Goal: Task Accomplishment & Management: Manage account settings

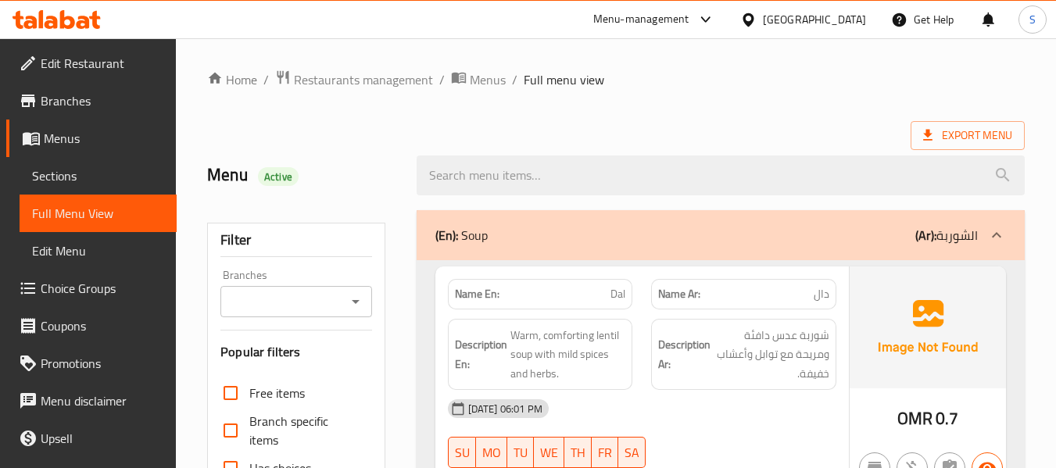
scroll to position [5807, 0]
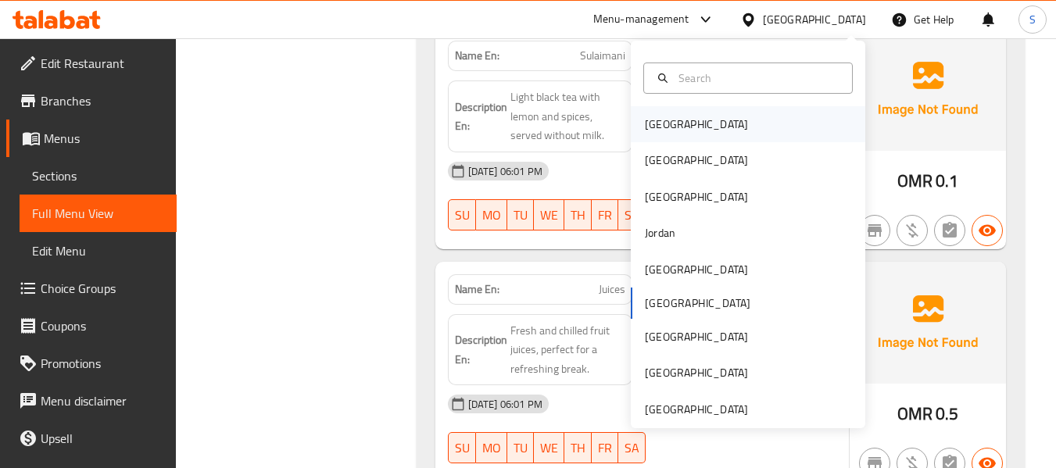
click at [720, 130] on div "[GEOGRAPHIC_DATA]" at bounding box center [748, 124] width 235 height 36
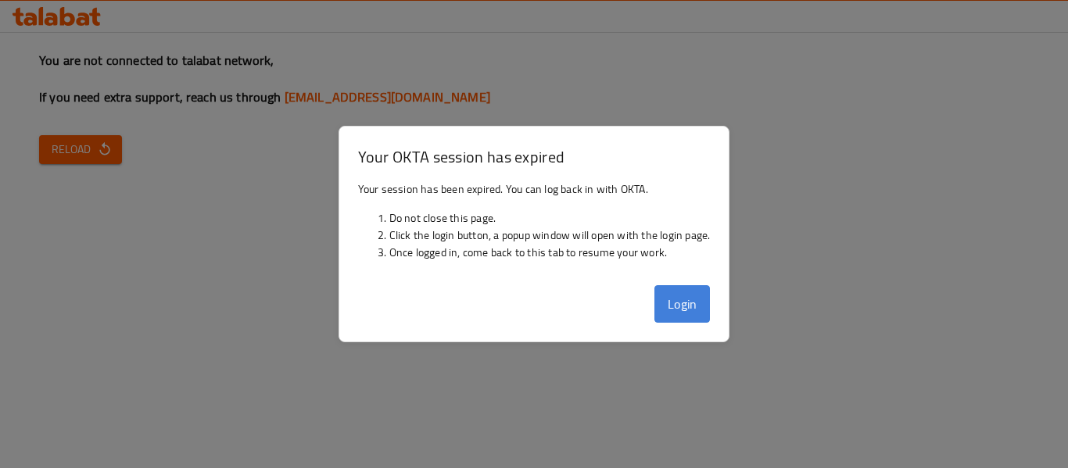
click at [672, 303] on button "Login" at bounding box center [682, 304] width 56 height 38
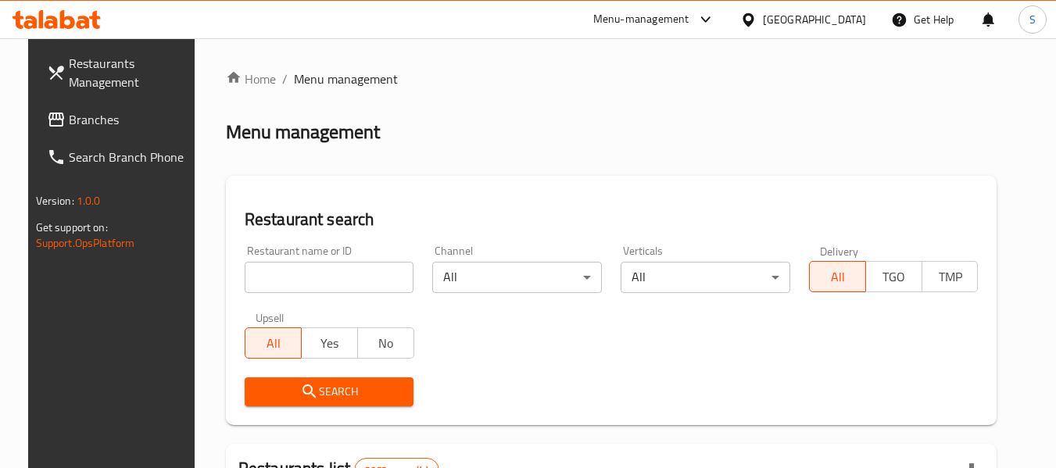
click at [349, 270] on input "search" at bounding box center [330, 277] width 170 height 31
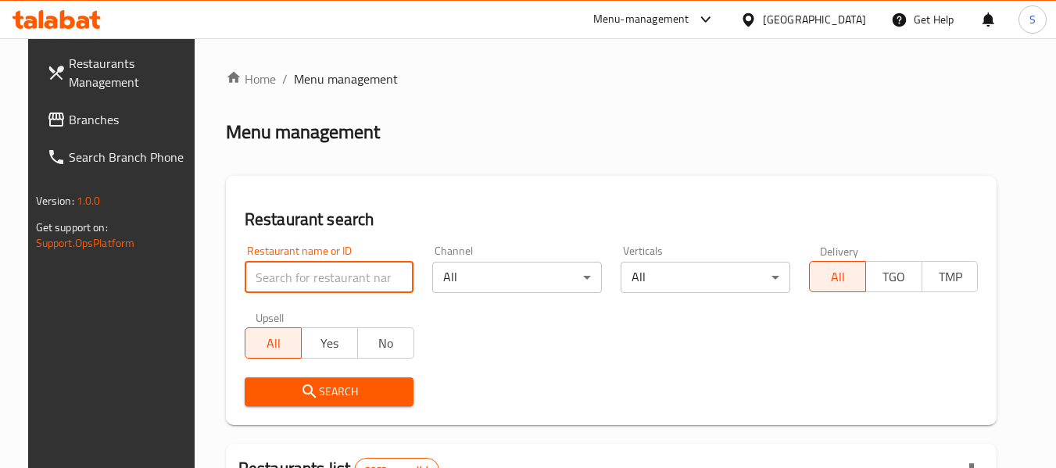
paste input "707175"
type input "707175"
click button "Search" at bounding box center [330, 392] width 170 height 29
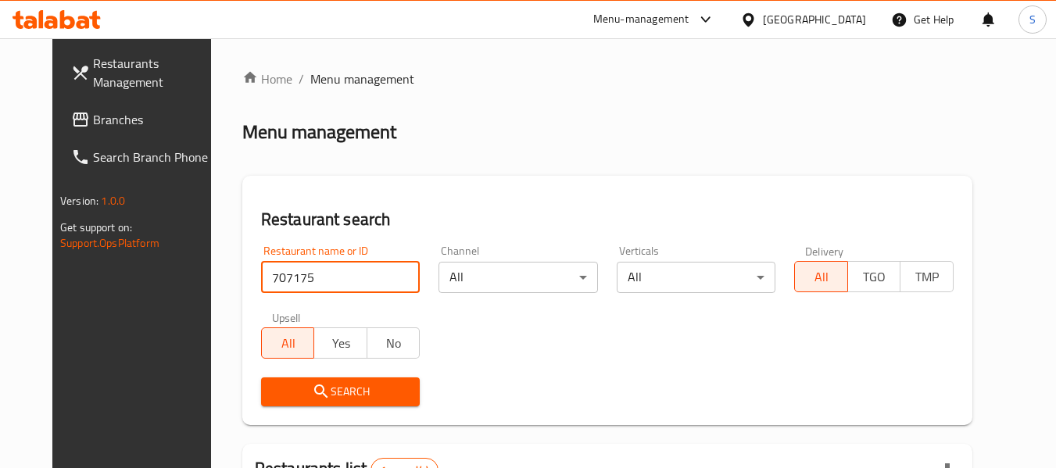
scroll to position [216, 0]
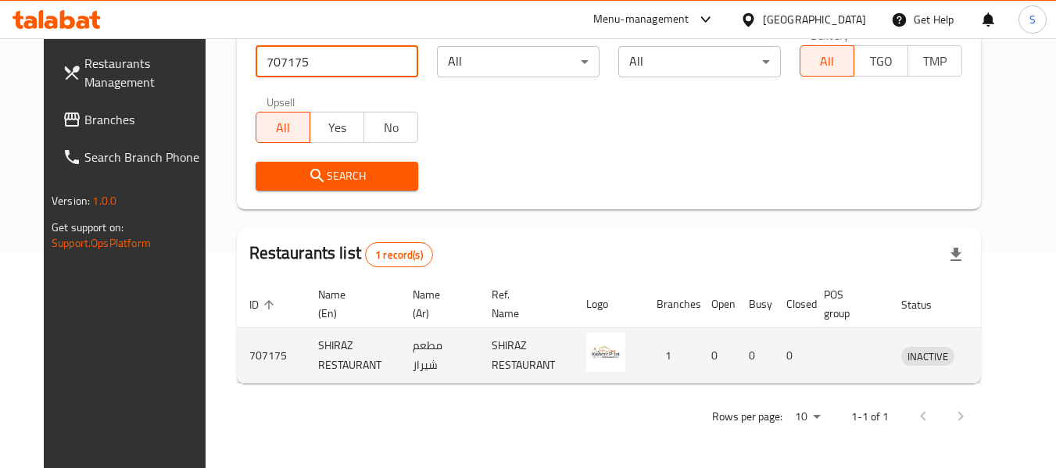
click at [996, 359] on icon "enhanced table" at bounding box center [998, 356] width 5 height 6
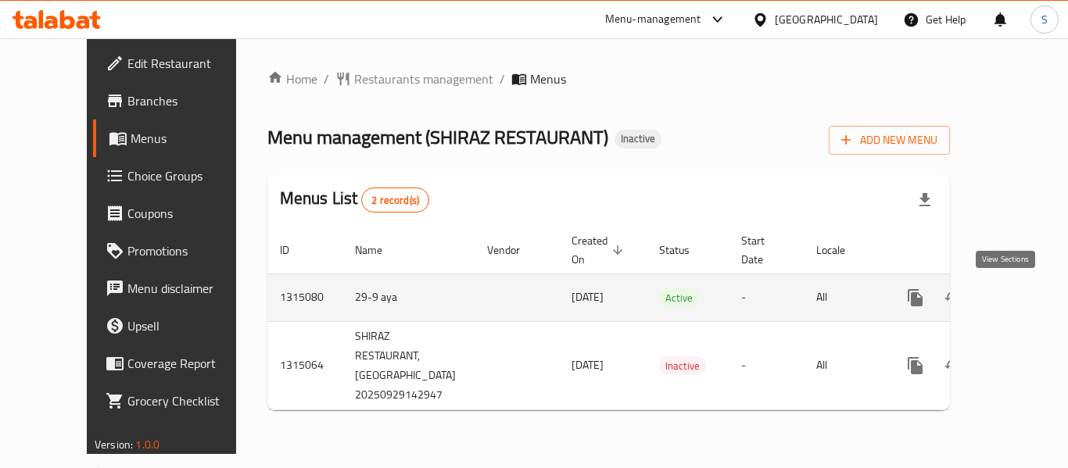
click at [1021, 298] on icon "enhanced table" at bounding box center [1028, 298] width 14 height 14
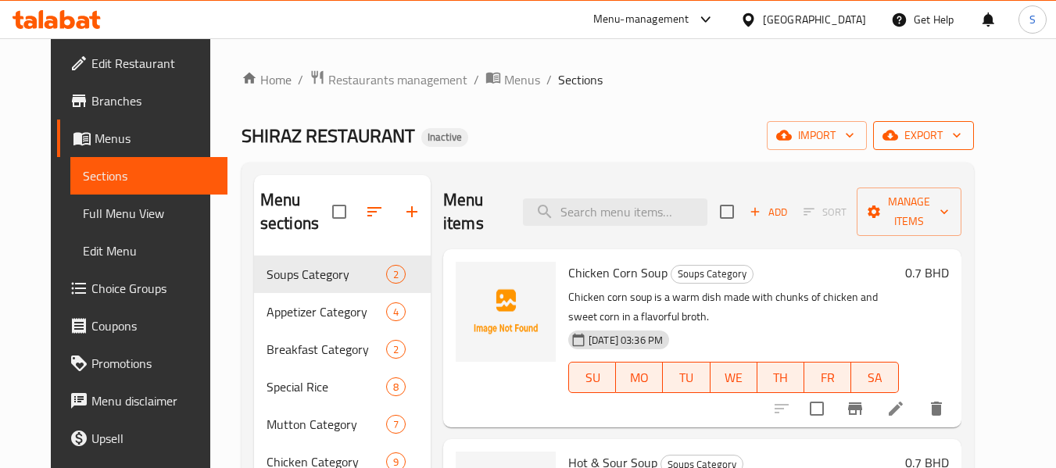
click at [962, 140] on span "export" at bounding box center [924, 136] width 76 height 20
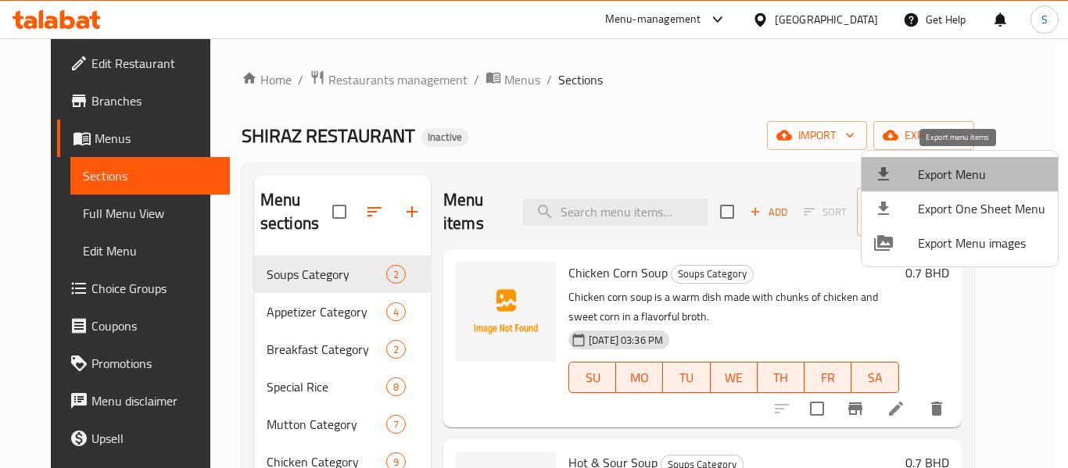
click at [961, 170] on span "Export Menu" at bounding box center [981, 174] width 127 height 19
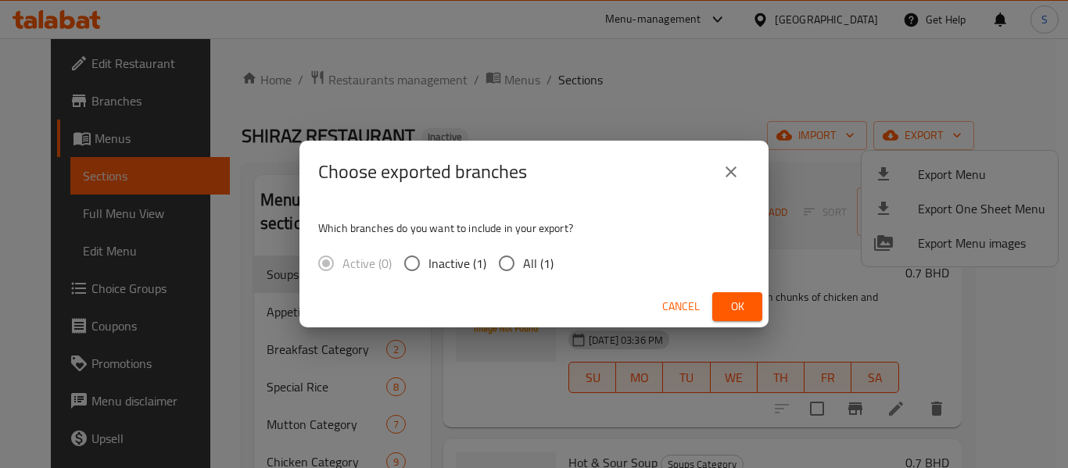
click at [527, 269] on span "All (1)" at bounding box center [538, 263] width 30 height 19
click at [523, 269] on input "All (1)" at bounding box center [506, 263] width 33 height 33
radio input "true"
click at [730, 303] on span "Ok" at bounding box center [737, 307] width 25 height 20
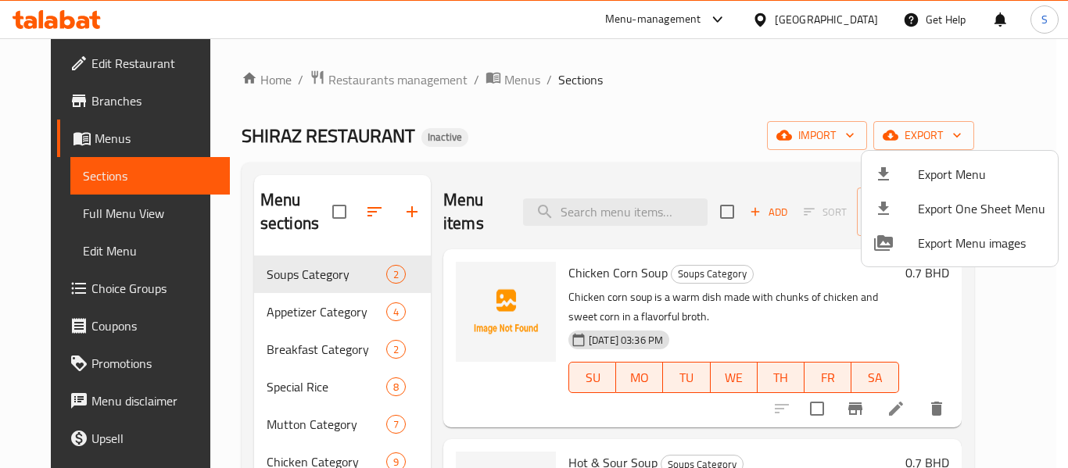
click at [519, 97] on div at bounding box center [534, 234] width 1068 height 468
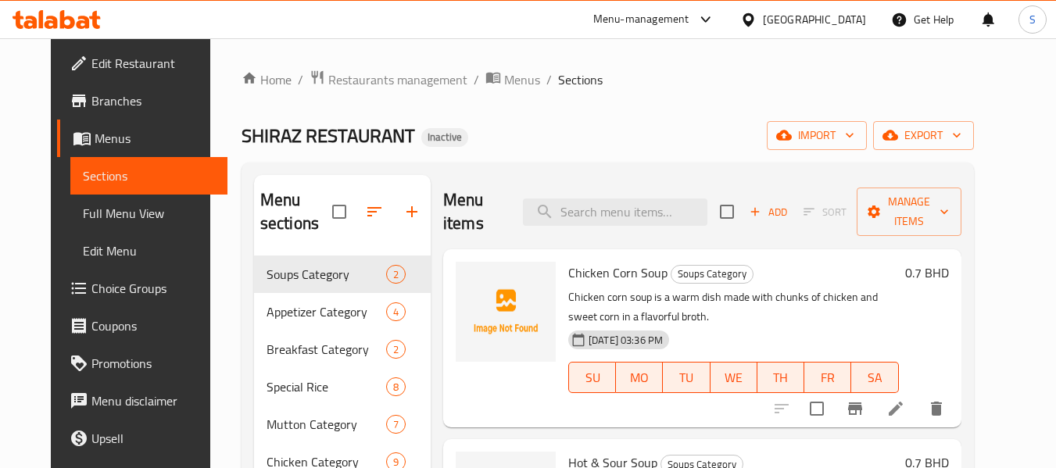
click at [104, 77] on link "Edit Restaurant" at bounding box center [142, 64] width 170 height 38
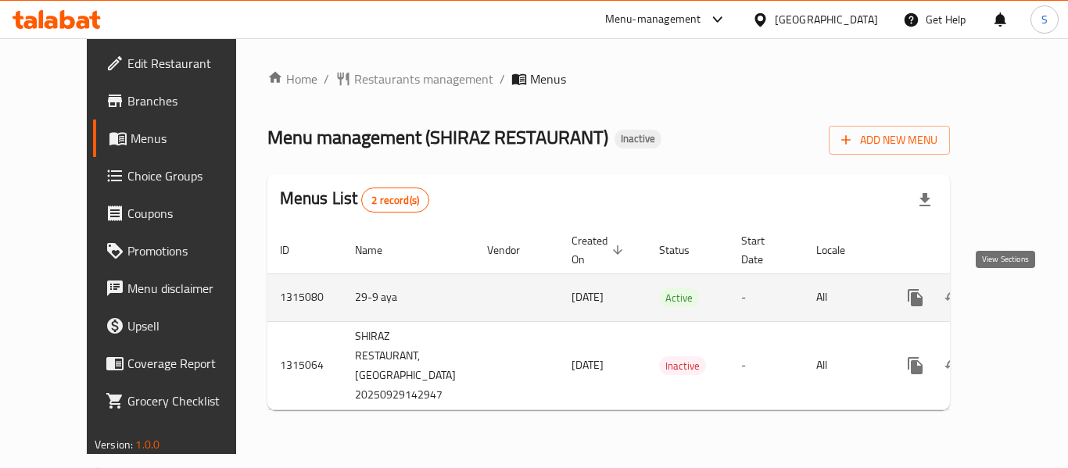
click at [1021, 295] on icon "enhanced table" at bounding box center [1028, 298] width 14 height 14
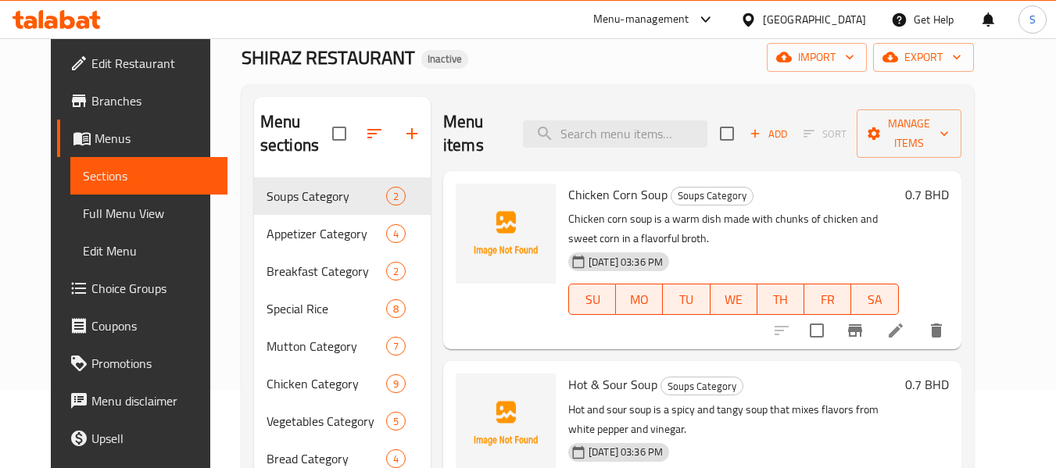
scroll to position [156, 0]
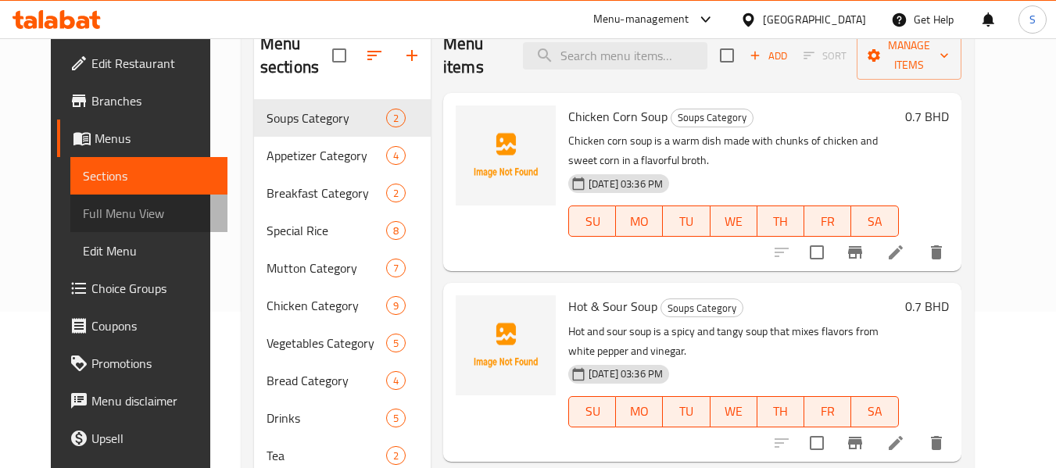
click at [144, 214] on span "Full Menu View" at bounding box center [149, 213] width 132 height 19
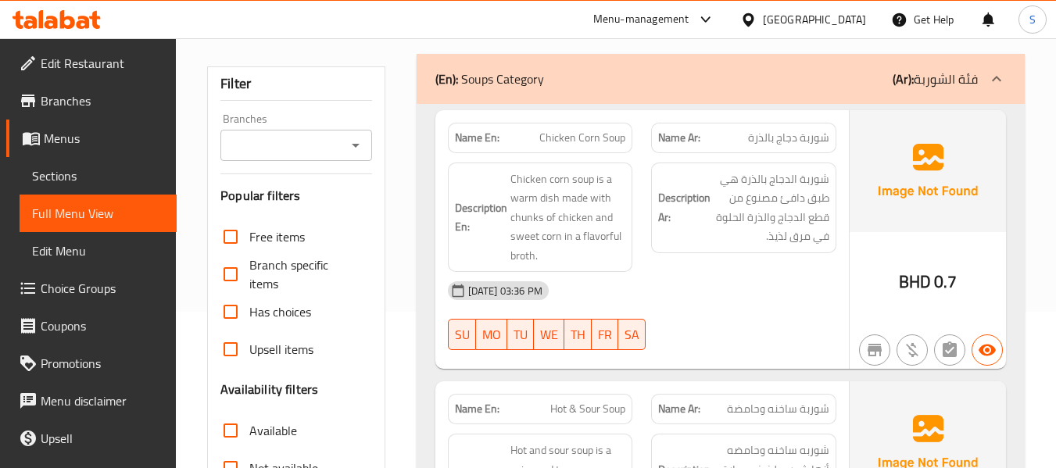
scroll to position [469, 0]
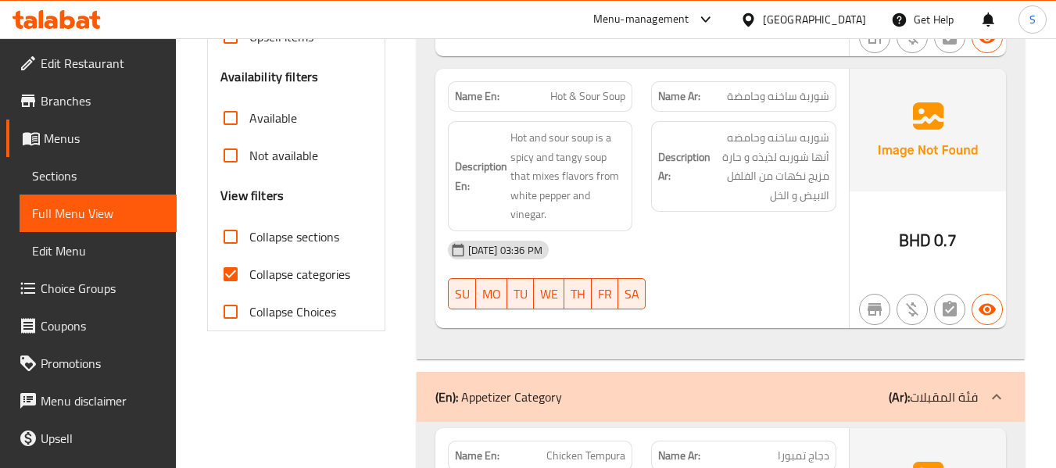
click at [295, 277] on span "Collapse categories" at bounding box center [299, 274] width 101 height 19
click at [249, 277] on input "Collapse categories" at bounding box center [231, 275] width 38 height 38
checkbox input "false"
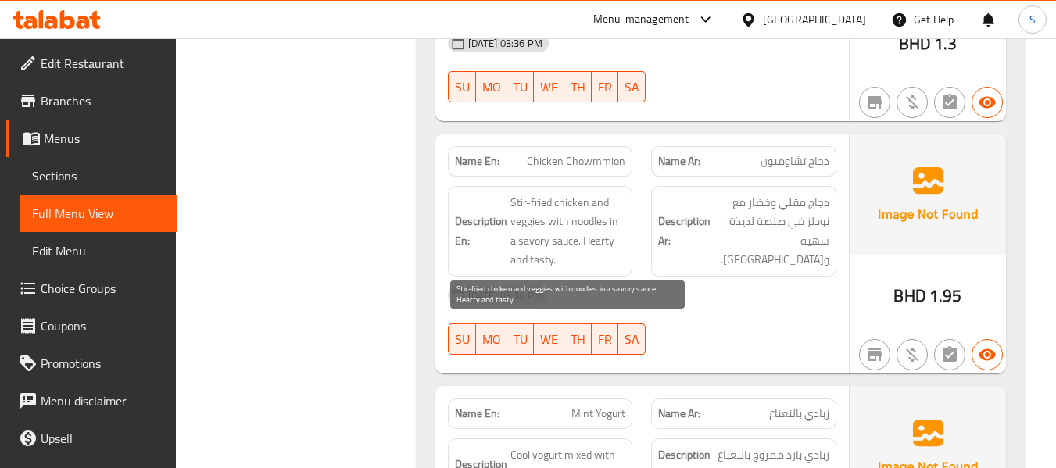
scroll to position [1251, 0]
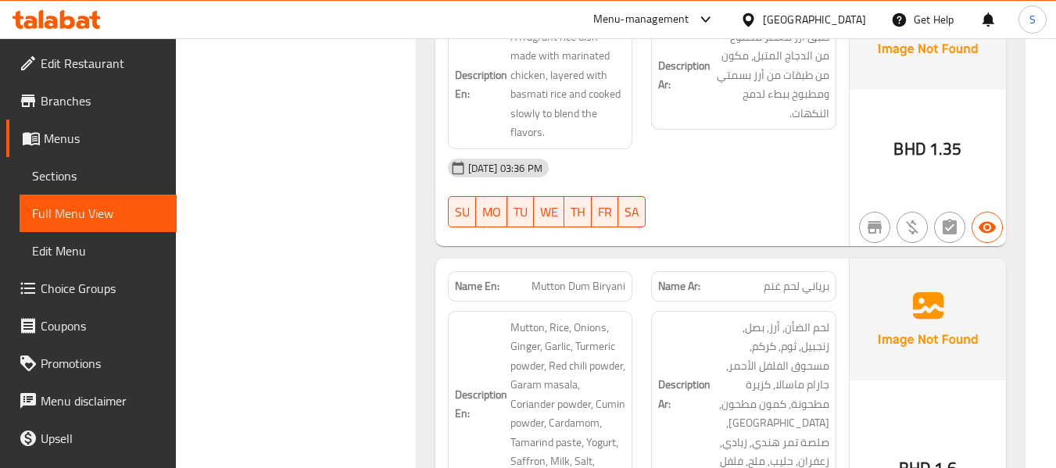
scroll to position [2736, 0]
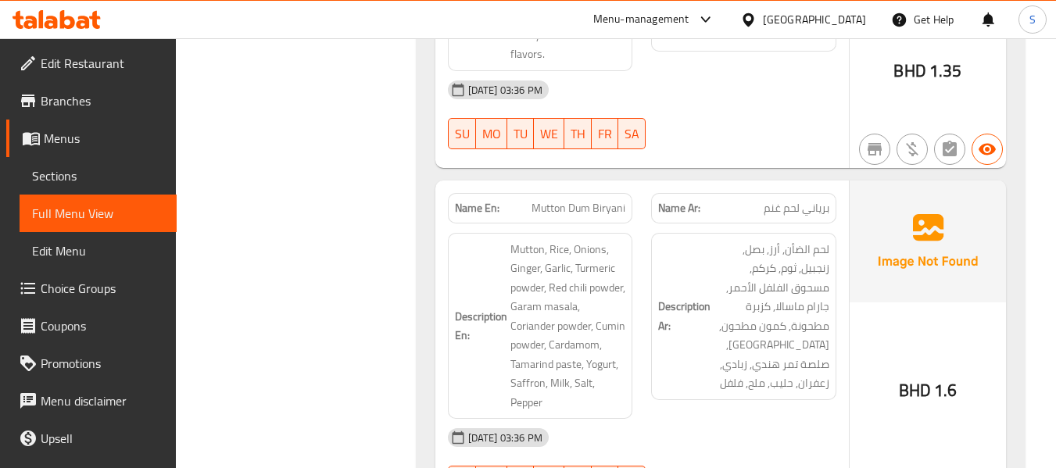
click at [588, 200] on span "Mutton Dum Biryani" at bounding box center [579, 208] width 94 height 16
copy span "Mutton Dum Biryani"
drag, startPoint x: 377, startPoint y: 235, endPoint x: 507, endPoint y: 235, distance: 130.5
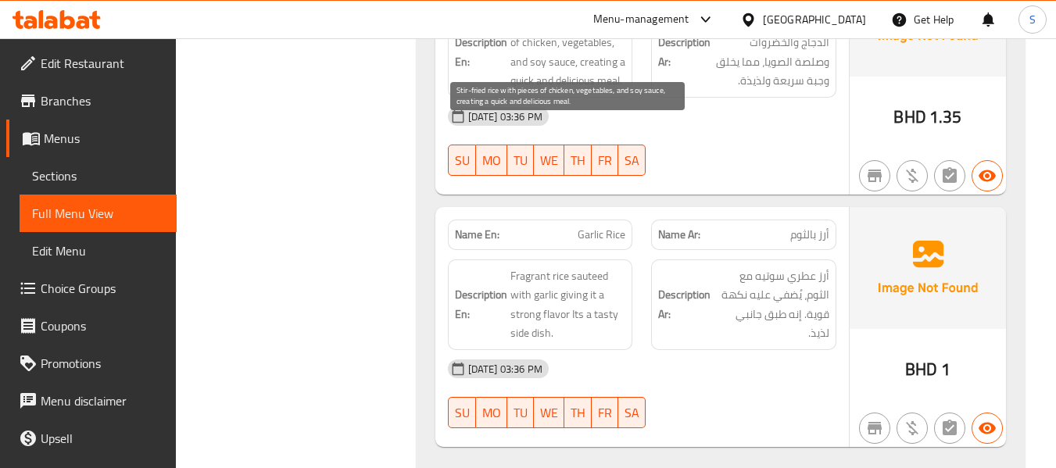
scroll to position [4456, 0]
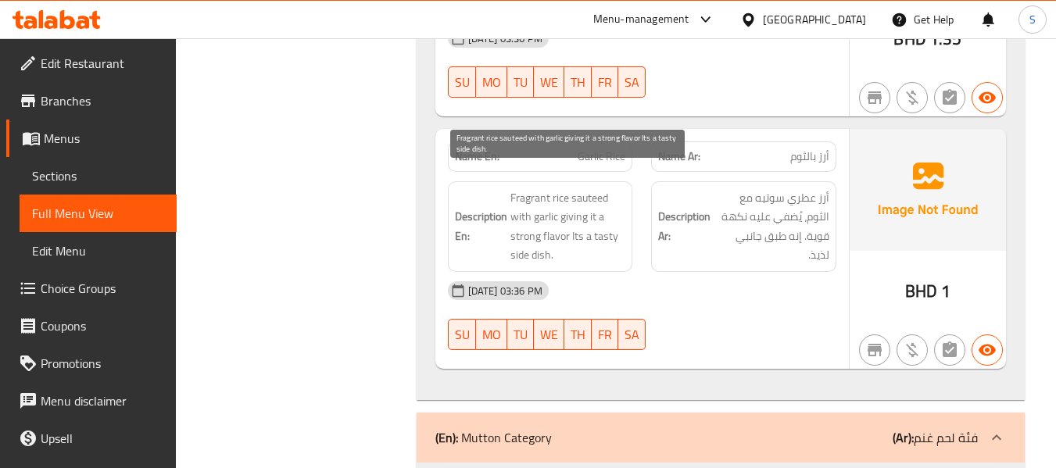
click at [539, 199] on span "Fragrant rice sauteed with garlic giving it a strong flavor Its a tasty side di…" at bounding box center [568, 226] width 116 height 77
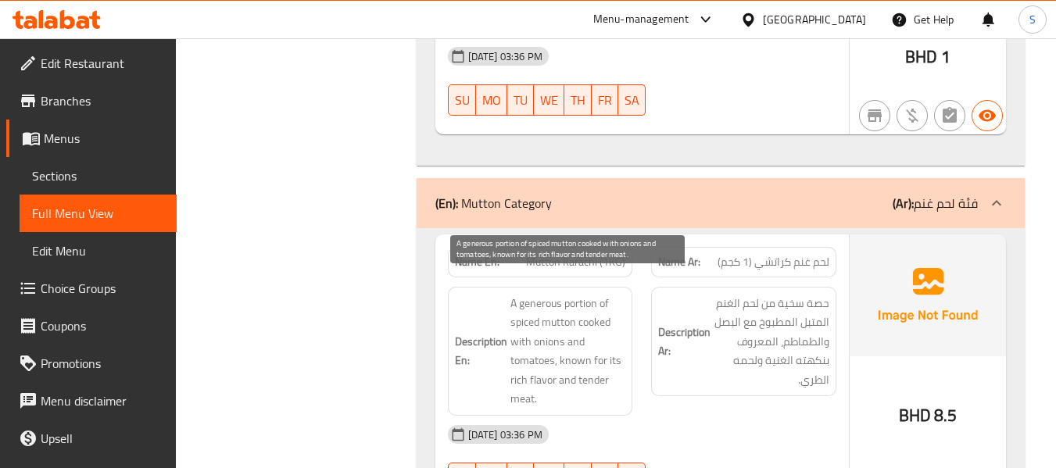
scroll to position [4769, 0]
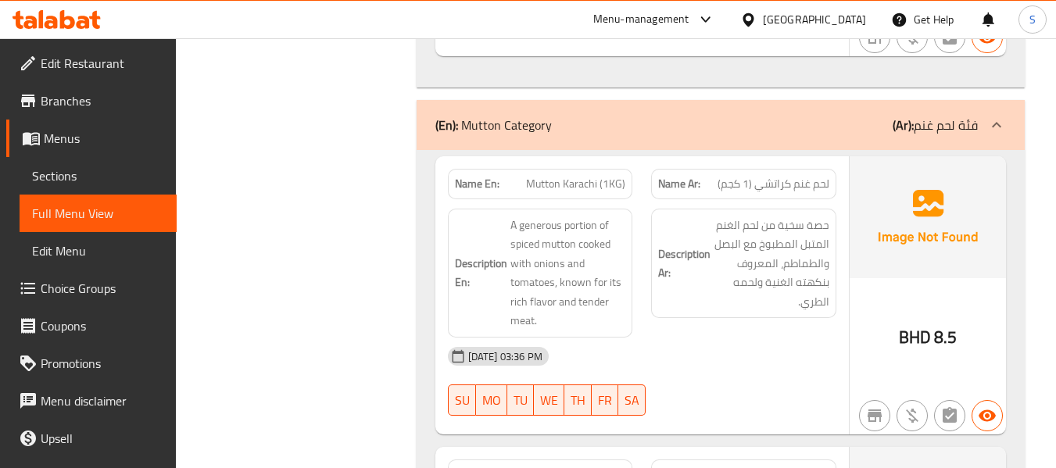
click at [588, 176] on span "Mutton Karachi (1KG)" at bounding box center [575, 184] width 99 height 16
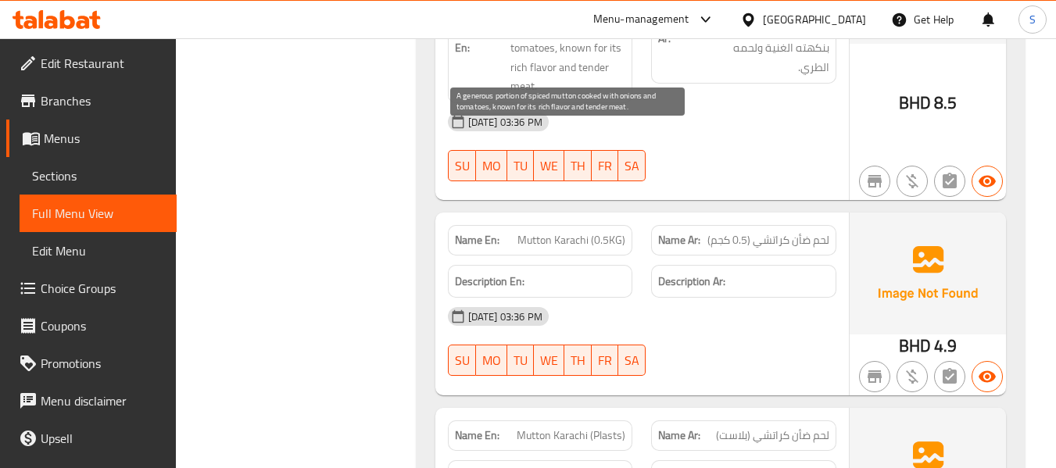
scroll to position [5081, 0]
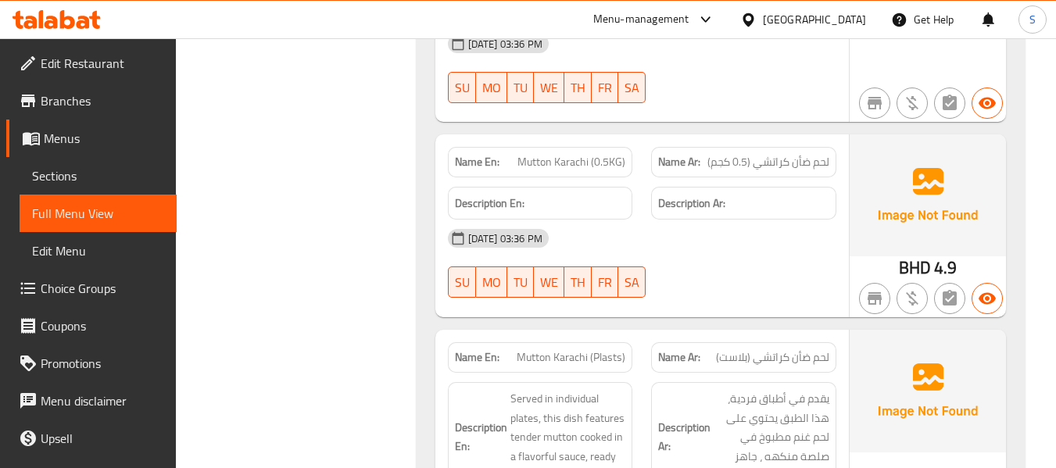
click at [586, 154] on span "Mutton Karachi (0.5KG)" at bounding box center [572, 162] width 108 height 16
copy span "Mutton Karachi (0.5KG)"
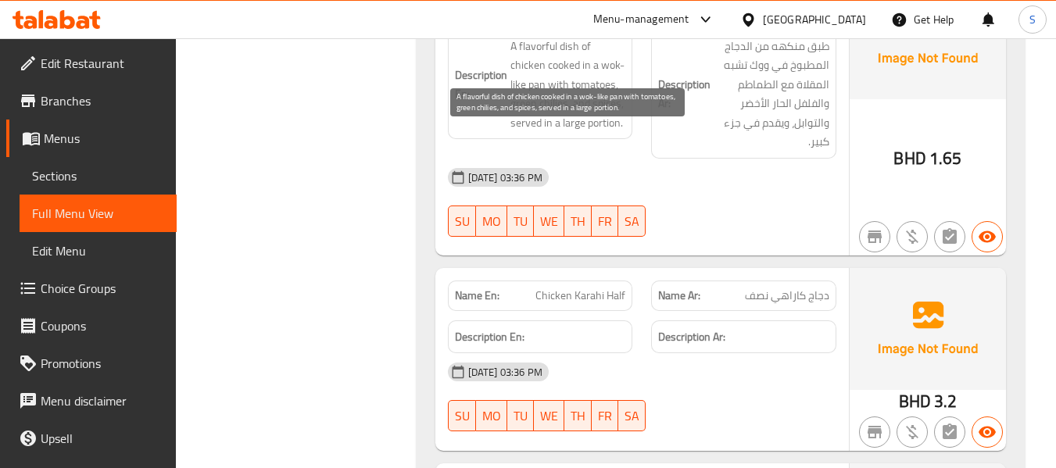
scroll to position [7270, 0]
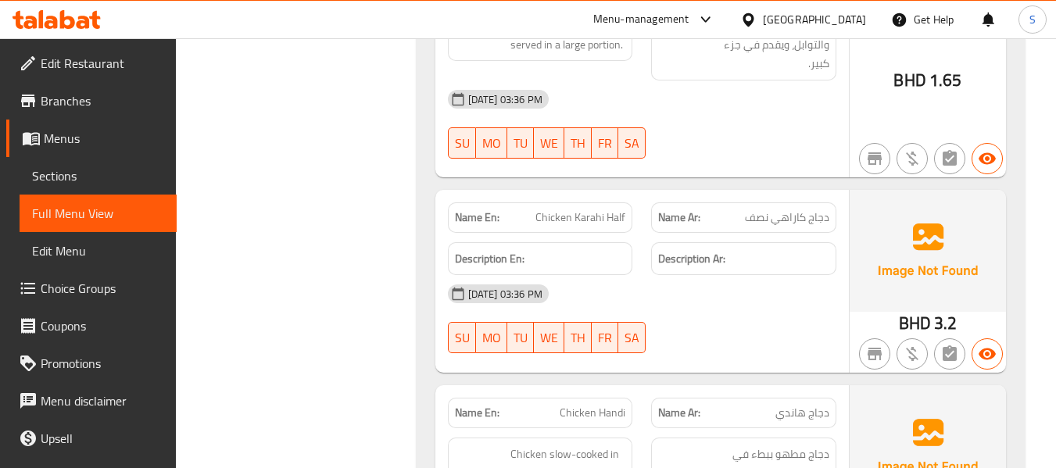
click at [584, 210] on span "Chicken Karahi Half" at bounding box center [580, 218] width 90 height 16
copy span "Chicken Karahi Half"
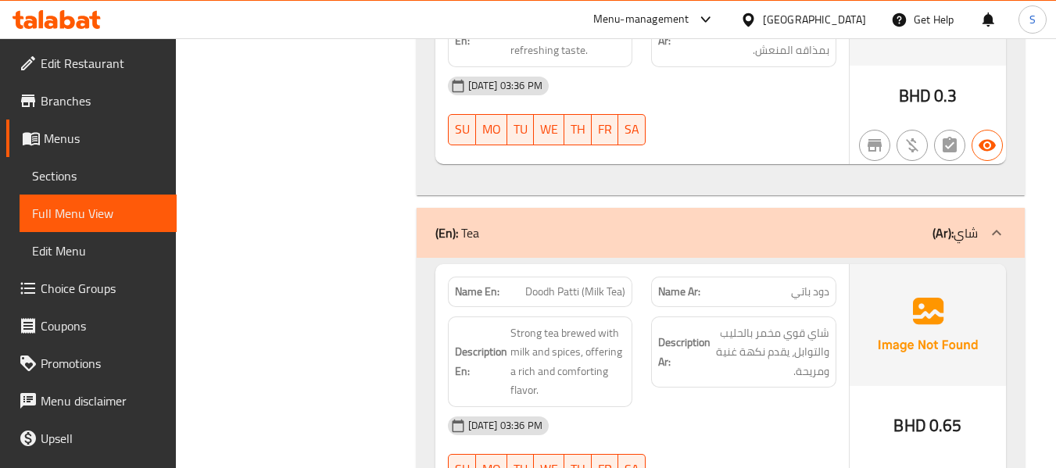
scroll to position [13289, 0]
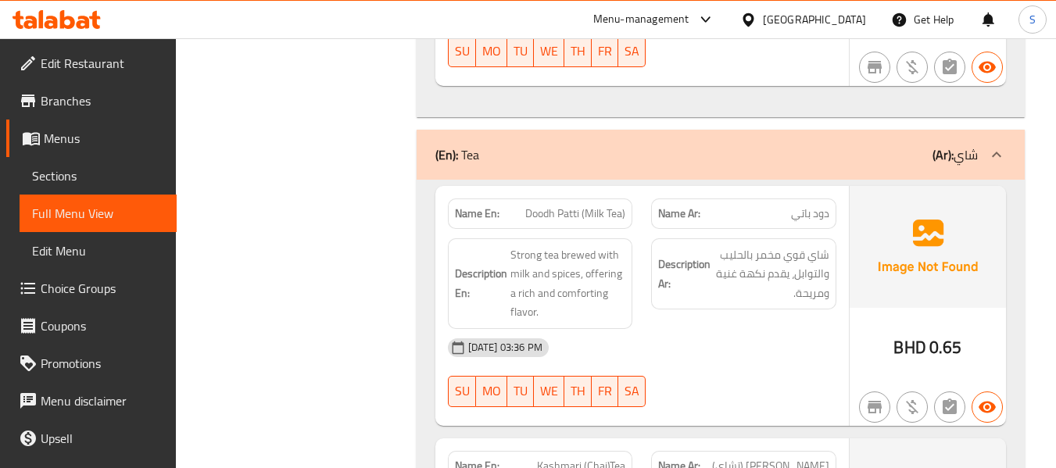
click at [582, 206] on span "Doodh Patti (Milk Tea)" at bounding box center [575, 214] width 100 height 16
copy span "Doodh Patti (Milk Tea)"
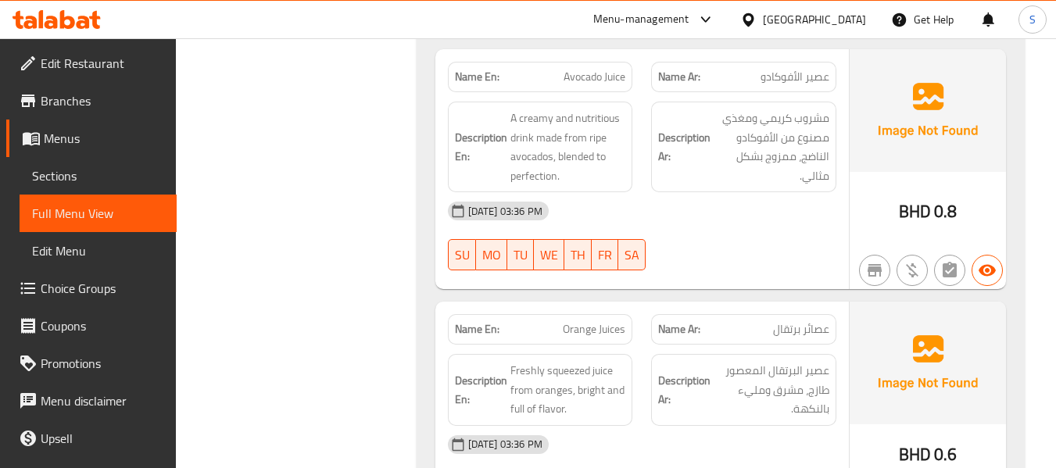
scroll to position [15036, 0]
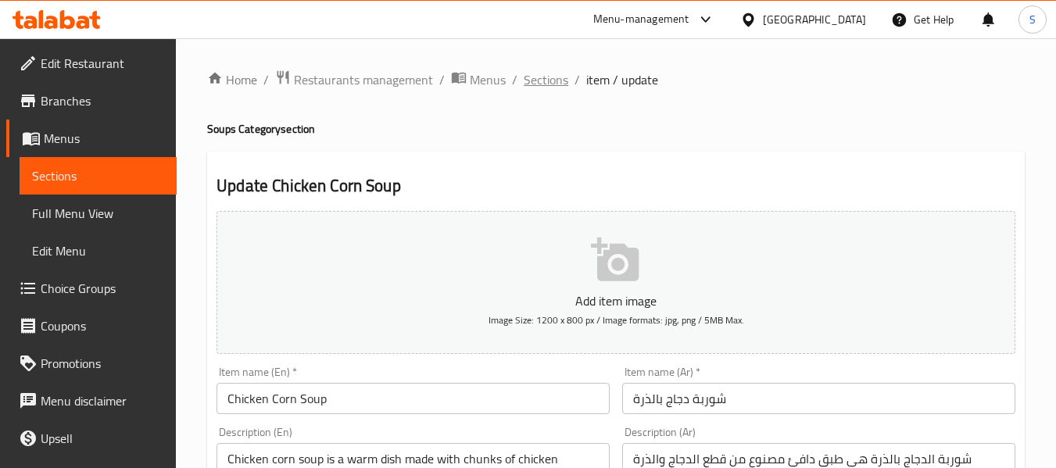
click at [556, 84] on span "Sections" at bounding box center [546, 79] width 45 height 19
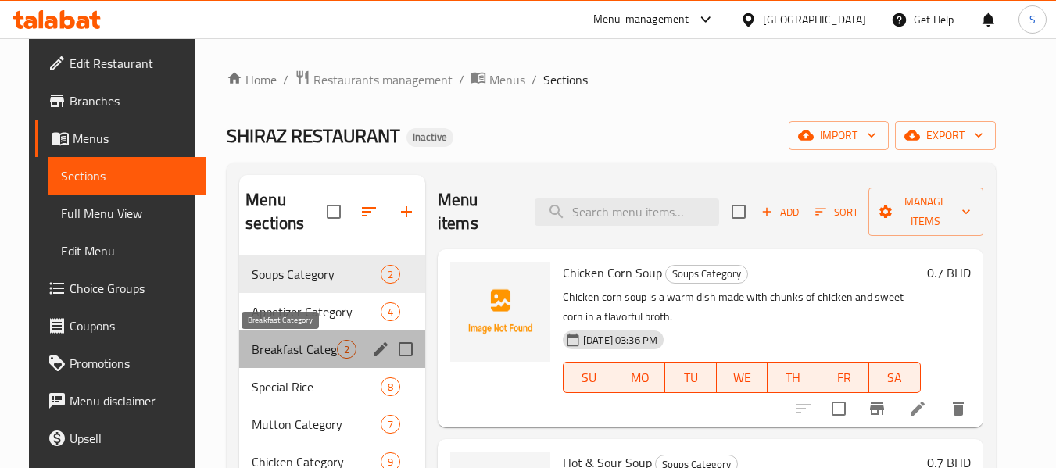
click at [283, 349] on span "Breakfast Category" at bounding box center [294, 349] width 85 height 19
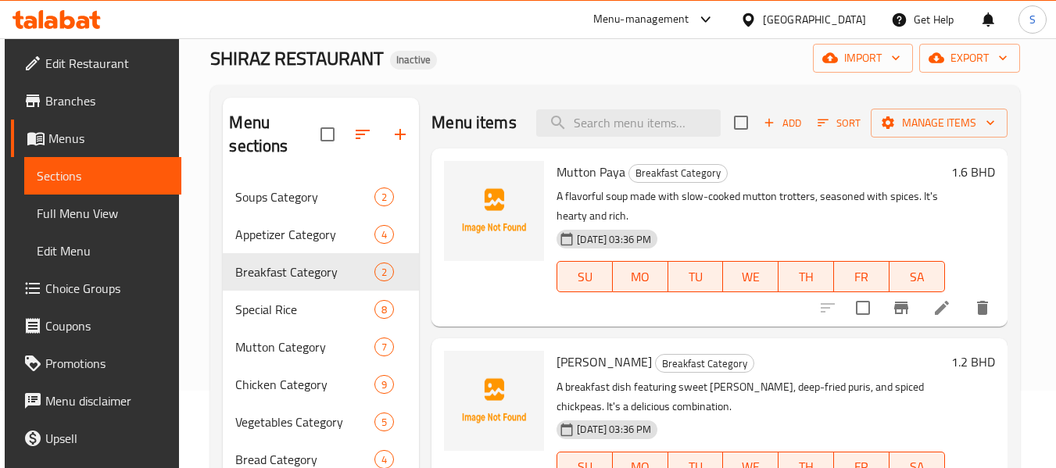
scroll to position [78, 0]
click at [794, 121] on span "Add" at bounding box center [782, 122] width 42 height 18
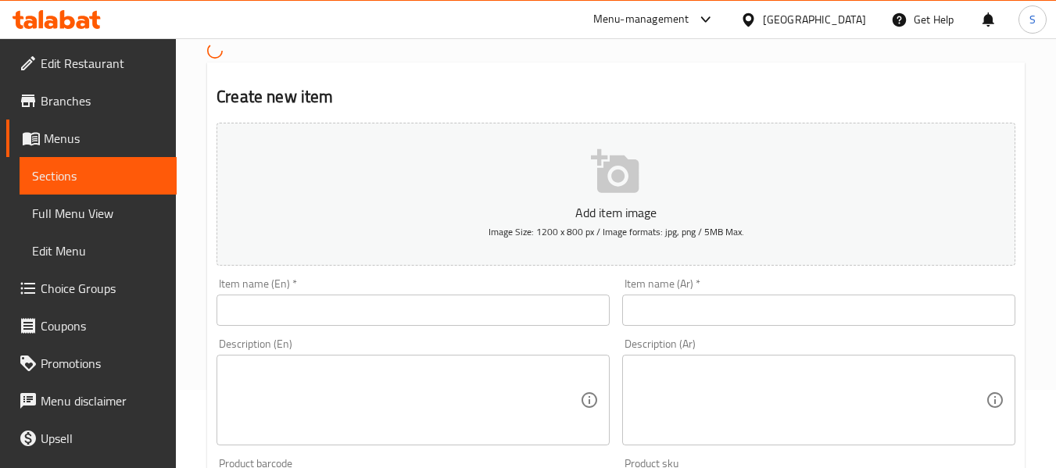
click at [414, 308] on input "text" at bounding box center [413, 310] width 393 height 31
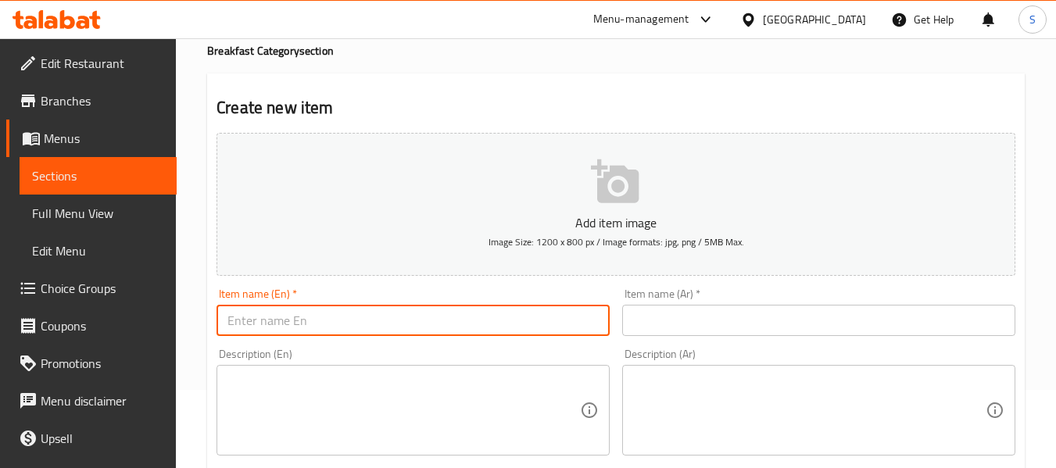
paste input "Half Fry Egg"
type input "Half Fry Egg"
click at [784, 308] on input "text" at bounding box center [818, 320] width 393 height 31
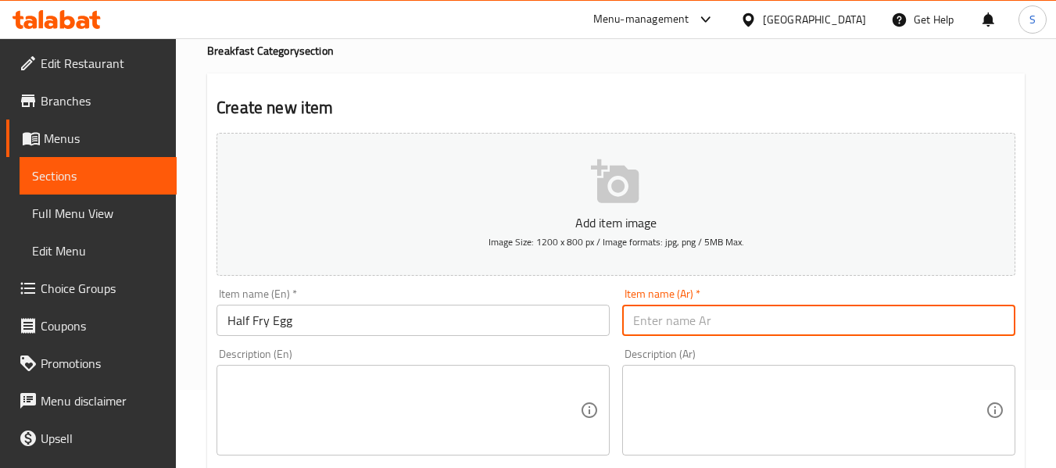
paste input "نصف بيضة مقلية"
type input "نصف بيضة مقلية"
click at [423, 371] on div "Description (En)" at bounding box center [413, 410] width 393 height 91
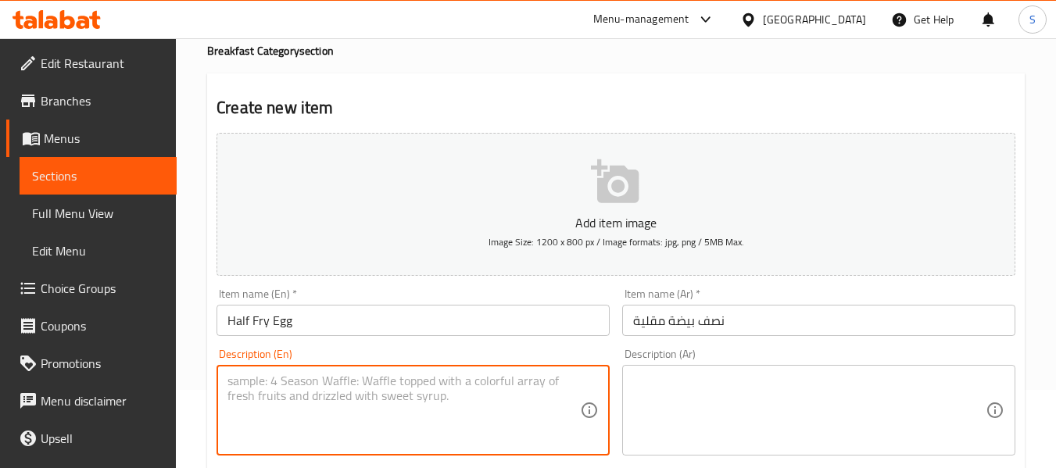
paste textarea "A fried egg with a runny yolk, seasoned with salt and pepper"
type textarea "A fried egg with a runny yolk, seasoned with salt and pepper"
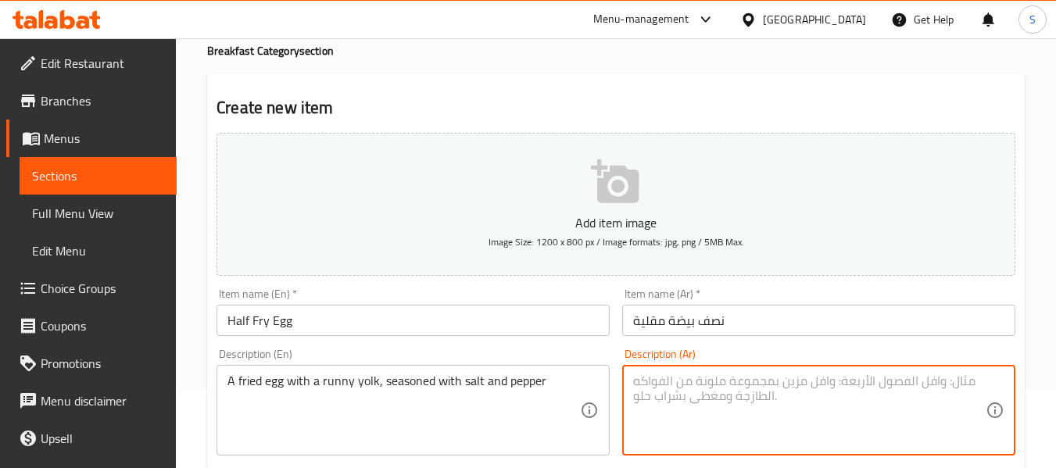
click at [733, 388] on textarea at bounding box center [809, 411] width 353 height 74
paste textarea "بيضة مقلية مع صفار سائل، متبلة بالملح والفلفل"
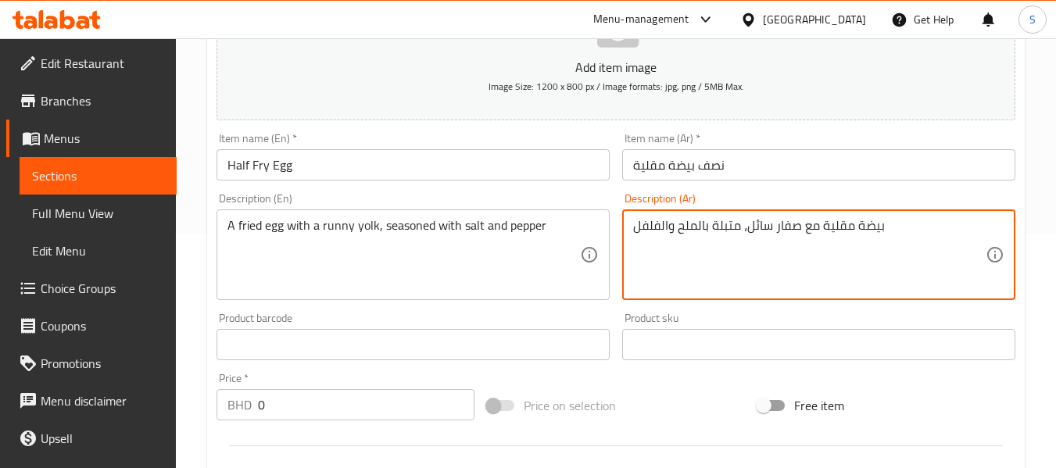
scroll to position [235, 0]
type textarea "بيضة مقلية مع صفار سائل، متبلة بالملح والفلفل"
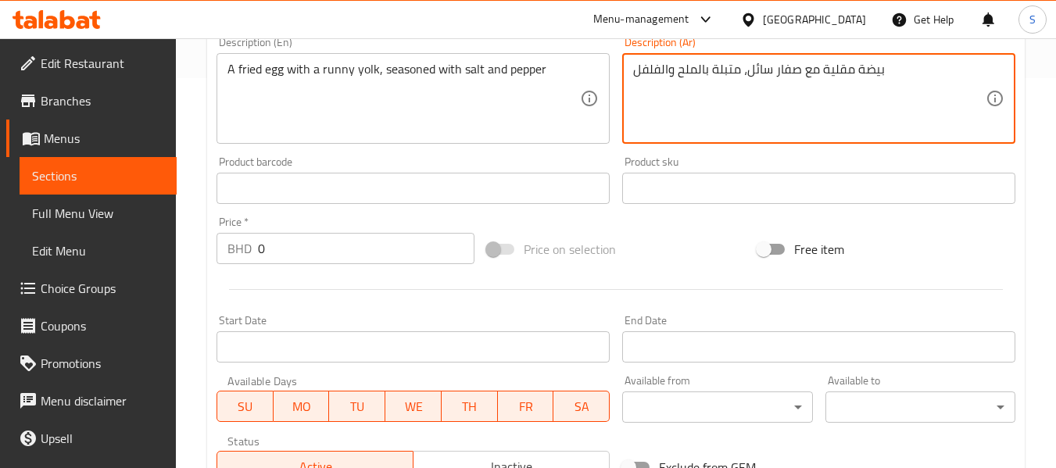
scroll to position [391, 0]
click at [414, 234] on input "0" at bounding box center [366, 247] width 217 height 31
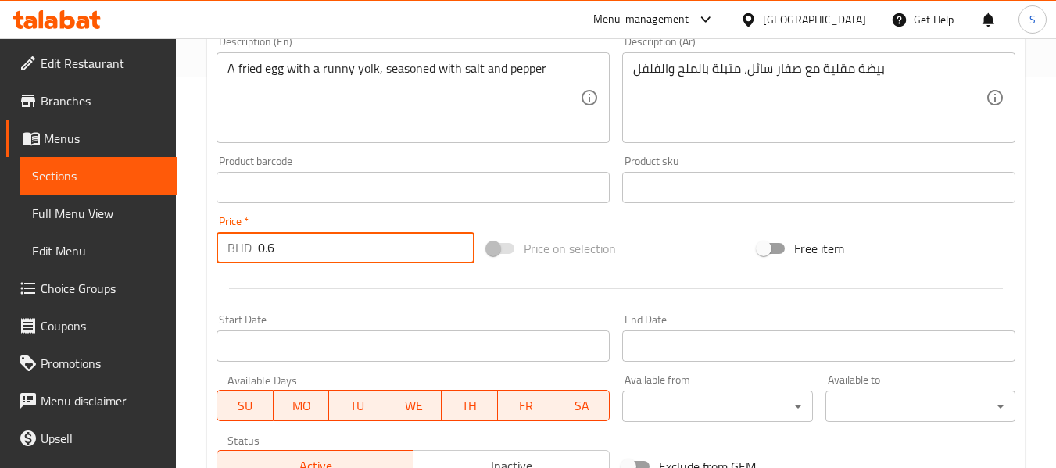
scroll to position [313, 0]
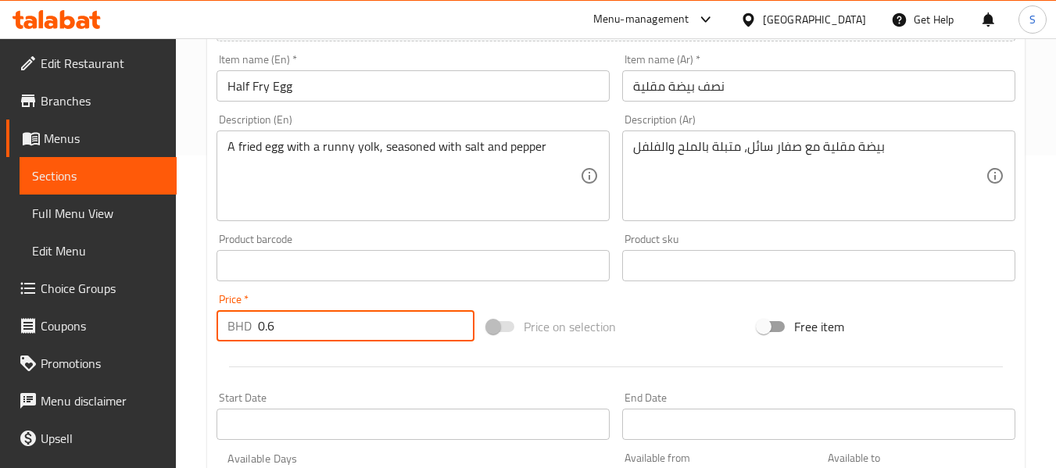
type input "0.6"
click at [503, 82] on input "Half Fry Egg" at bounding box center [413, 85] width 393 height 31
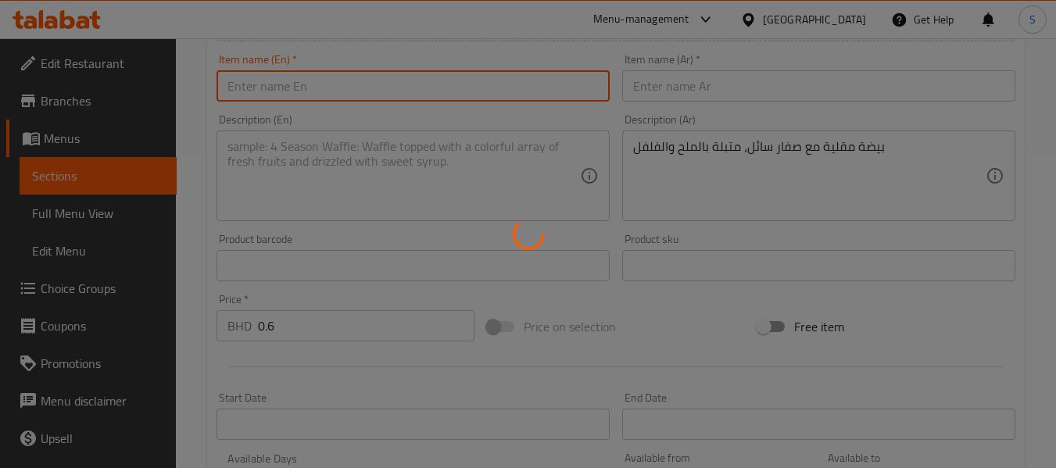
type input "0"
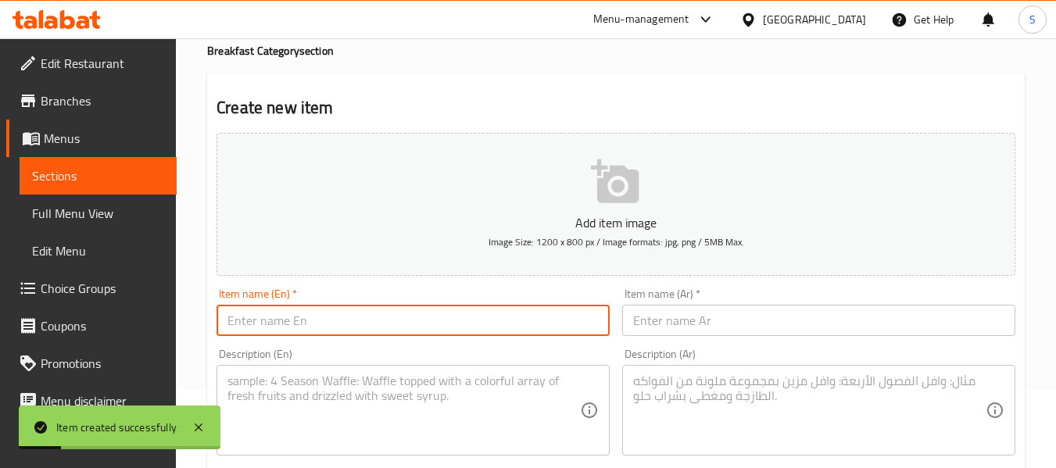
scroll to position [0, 0]
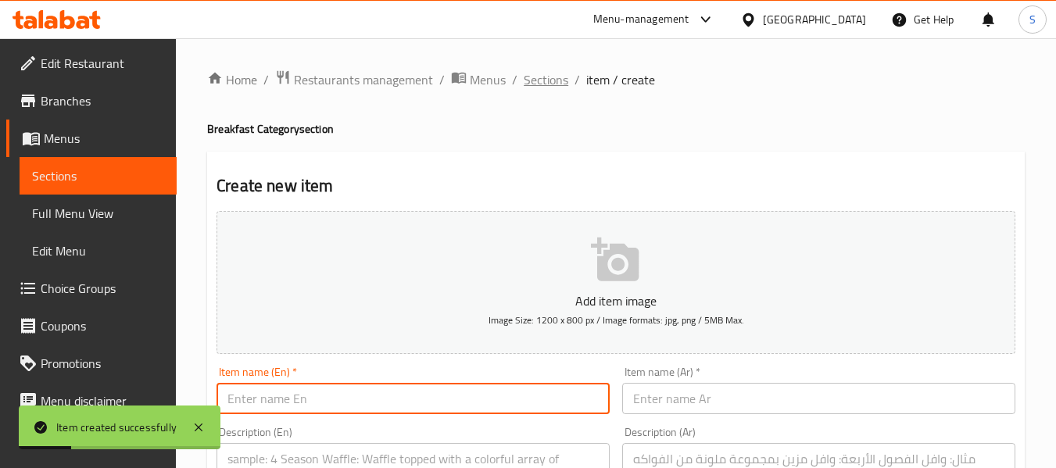
click at [555, 74] on span "Sections" at bounding box center [546, 79] width 45 height 19
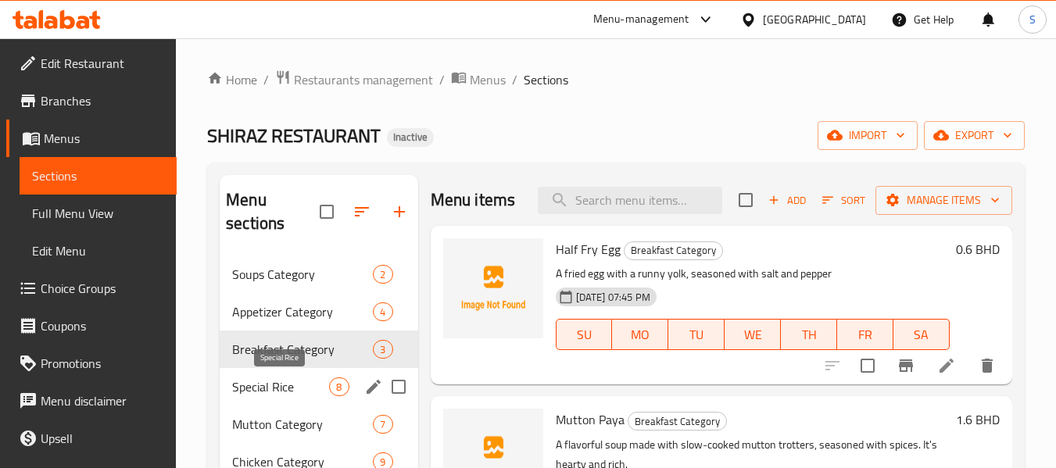
click at [275, 383] on span "Special Rice" at bounding box center [280, 387] width 97 height 19
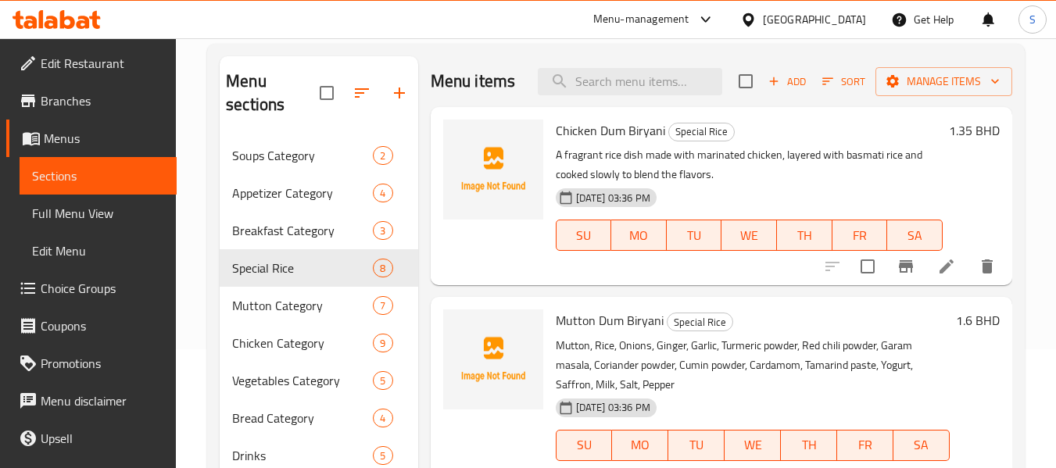
scroll to position [242, 0]
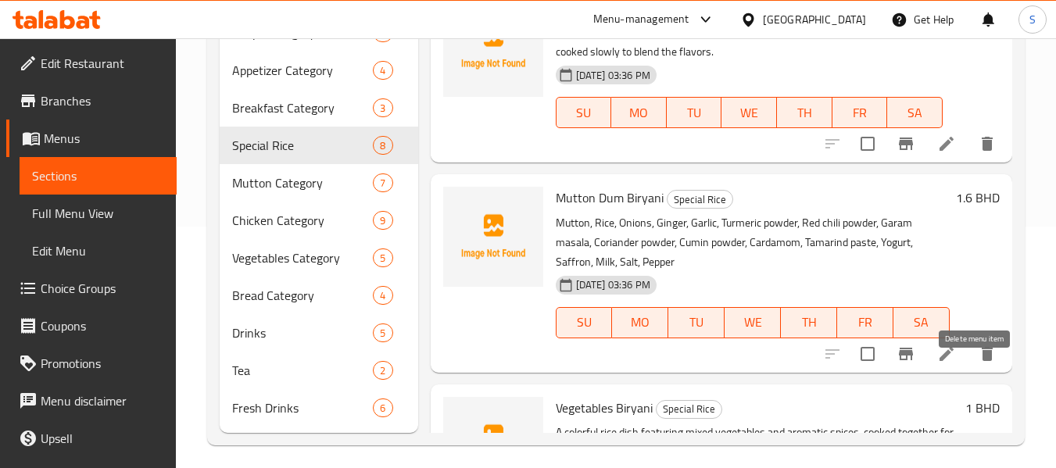
click at [978, 364] on icon "delete" at bounding box center [987, 354] width 19 height 19
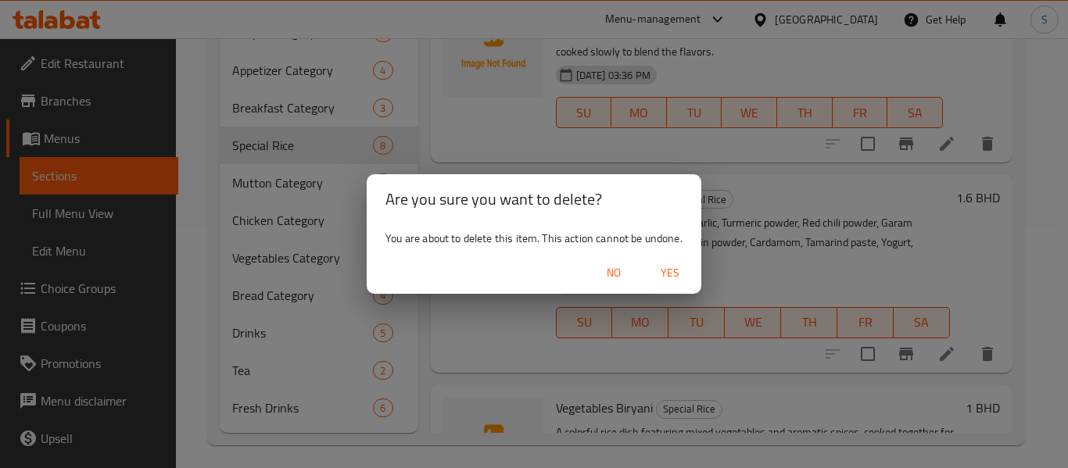
click at [670, 274] on span "Yes" at bounding box center [670, 273] width 38 height 20
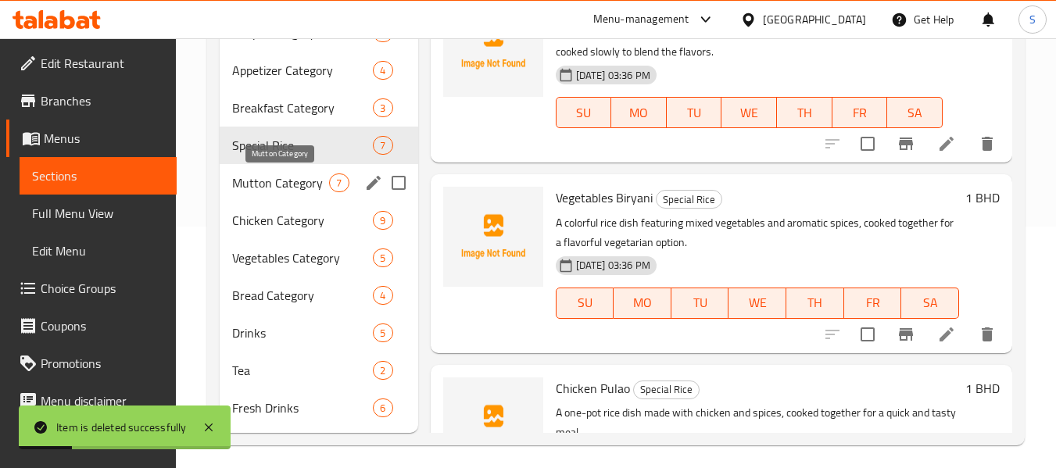
click at [295, 181] on span "Mutton Category" at bounding box center [280, 183] width 97 height 19
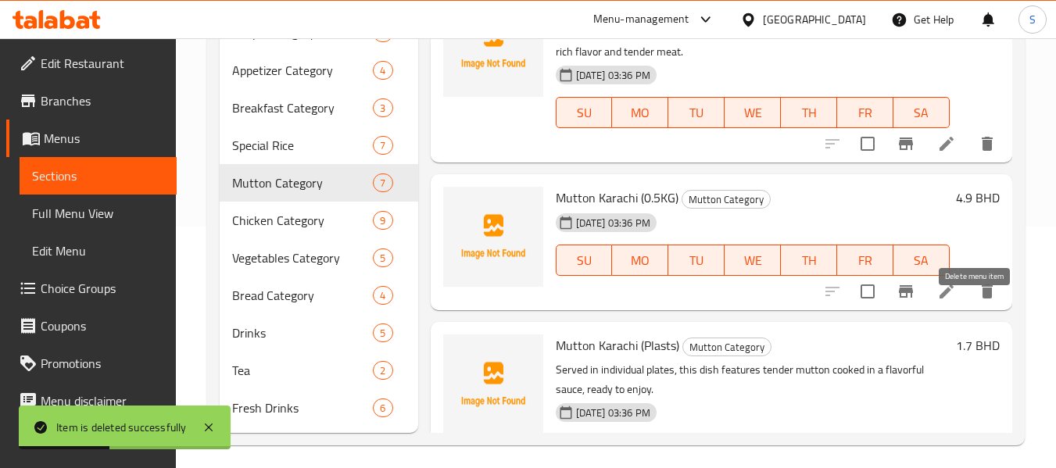
click at [978, 301] on icon "delete" at bounding box center [987, 291] width 19 height 19
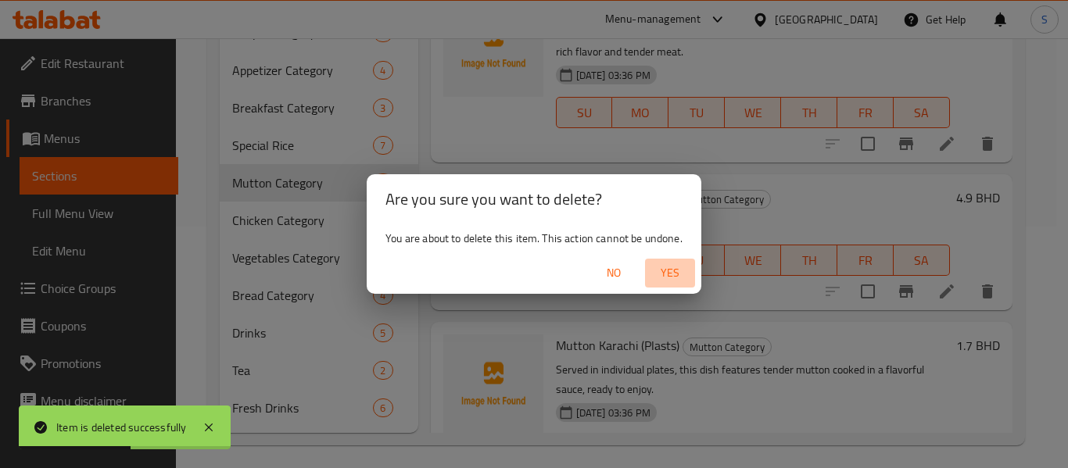
click at [675, 274] on span "Yes" at bounding box center [670, 273] width 38 height 20
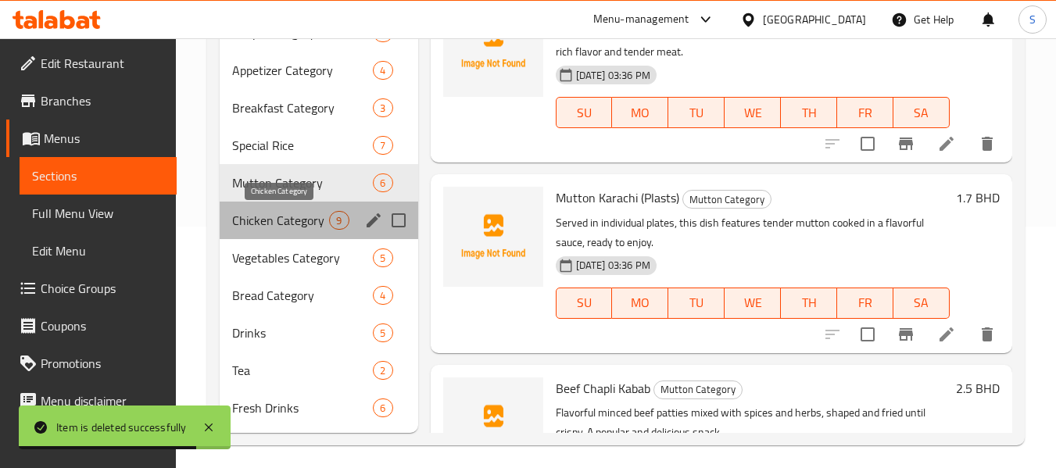
click at [315, 227] on span "Chicken Category" at bounding box center [280, 220] width 97 height 19
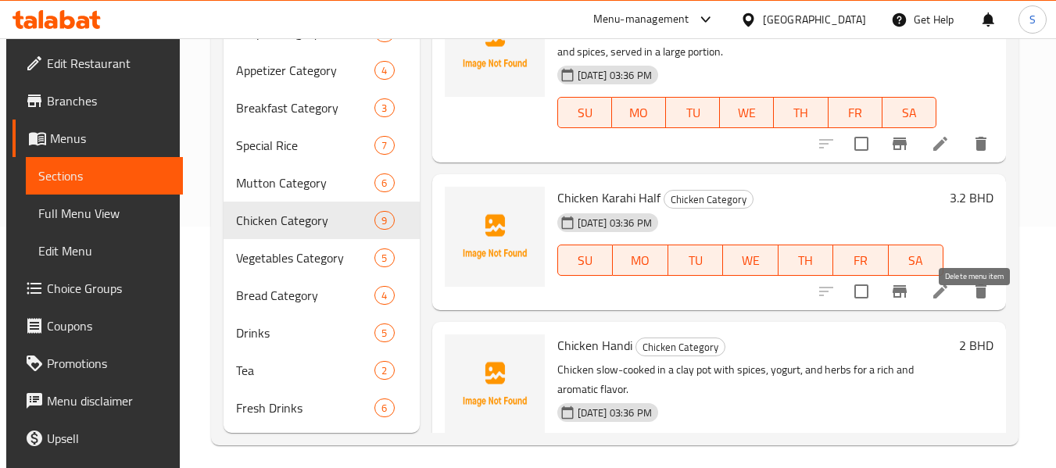
click at [981, 301] on icon "delete" at bounding box center [981, 291] width 19 height 19
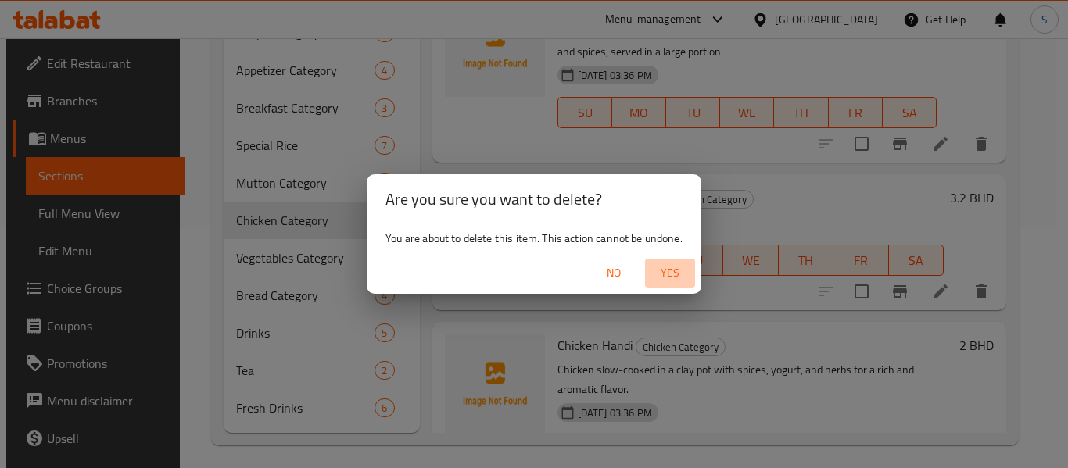
click at [673, 269] on span "Yes" at bounding box center [670, 273] width 38 height 20
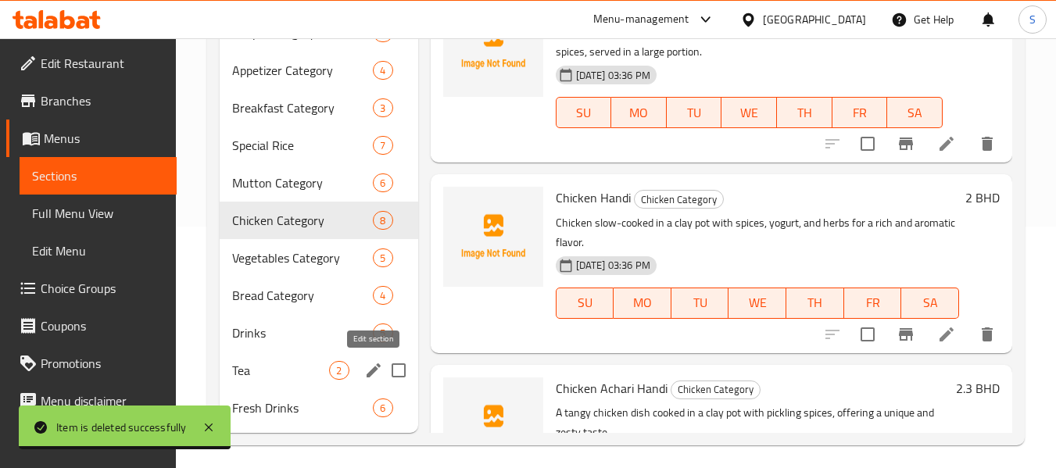
click at [373, 371] on icon "edit" at bounding box center [374, 371] width 14 height 14
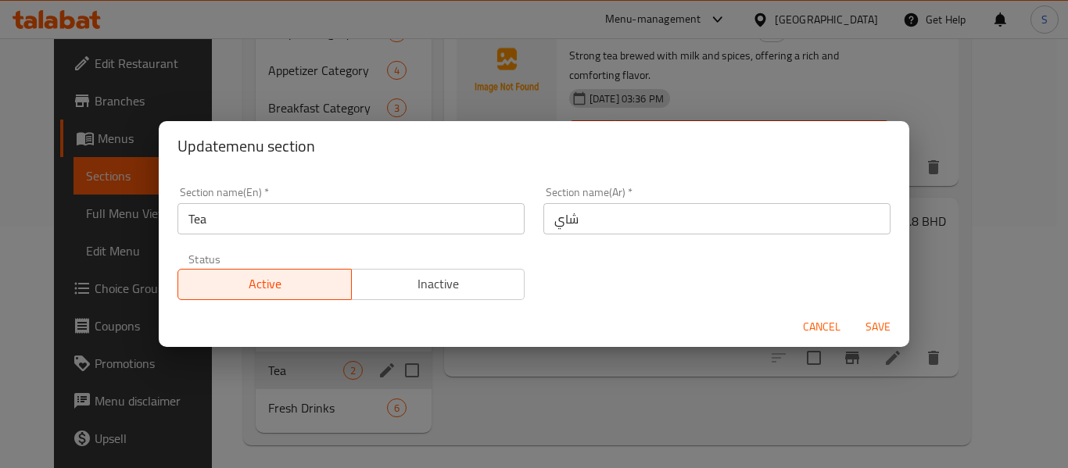
click at [437, 216] on input "Tea" at bounding box center [350, 218] width 347 height 31
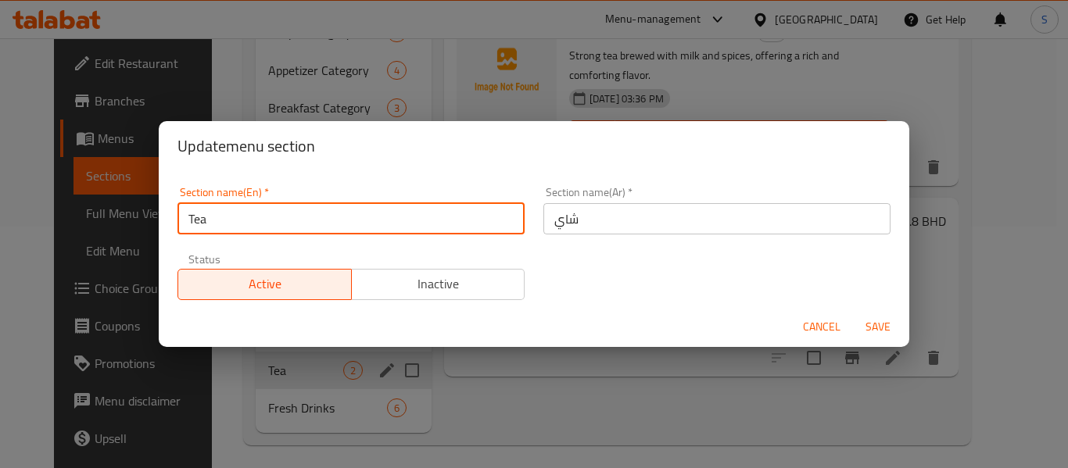
click at [437, 216] on input "Tea" at bounding box center [350, 218] width 347 height 31
type input "hot drinks"
click at [623, 226] on input "شاي" at bounding box center [716, 218] width 347 height 31
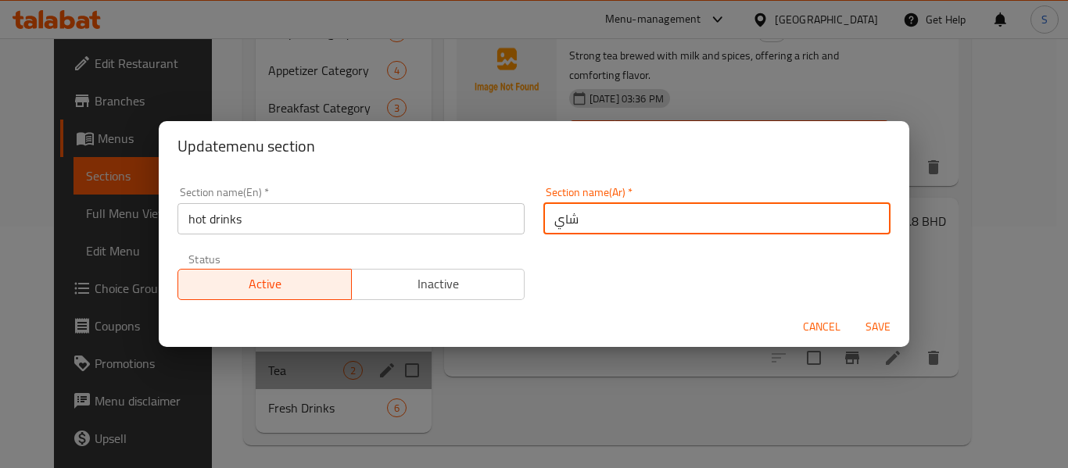
click at [623, 226] on input "شاي" at bounding box center [716, 218] width 347 height 31
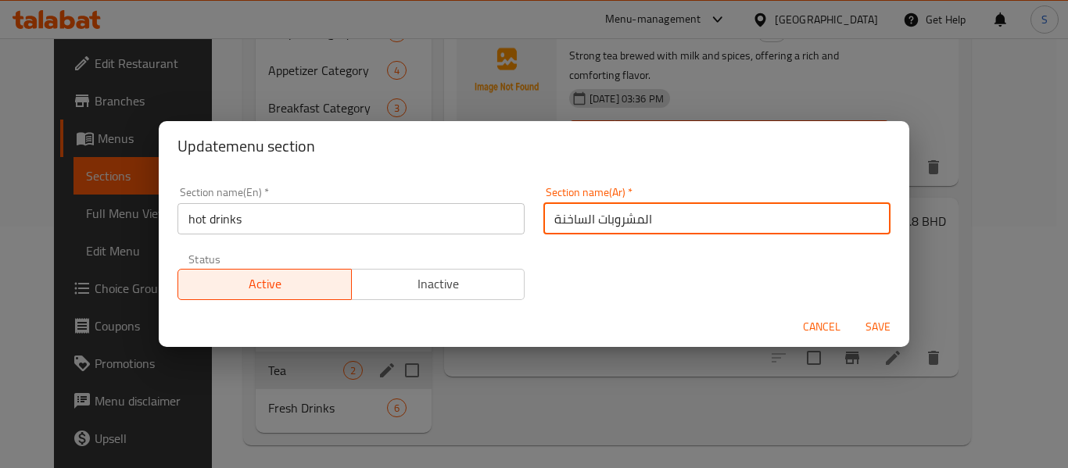
type input "المشروبات الساخنة"
click at [853, 313] on button "Save" at bounding box center [878, 327] width 50 height 29
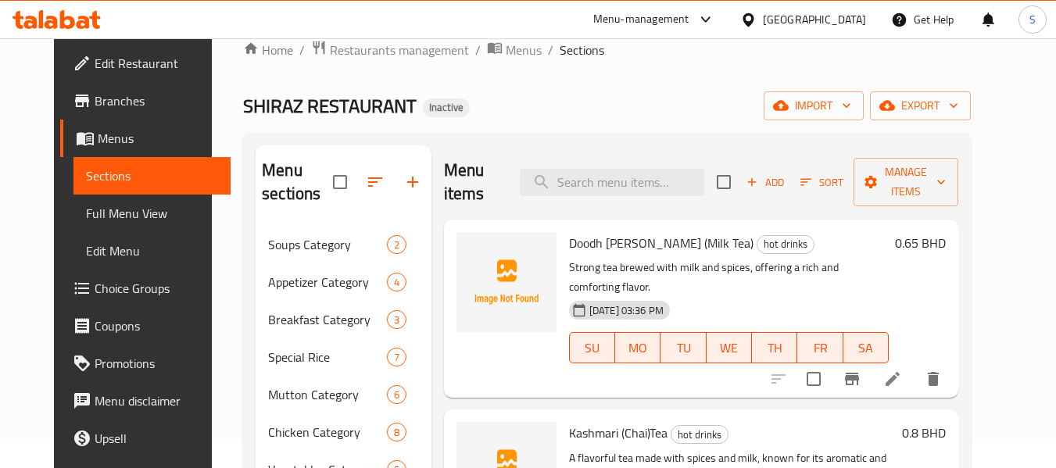
scroll to position [7, 0]
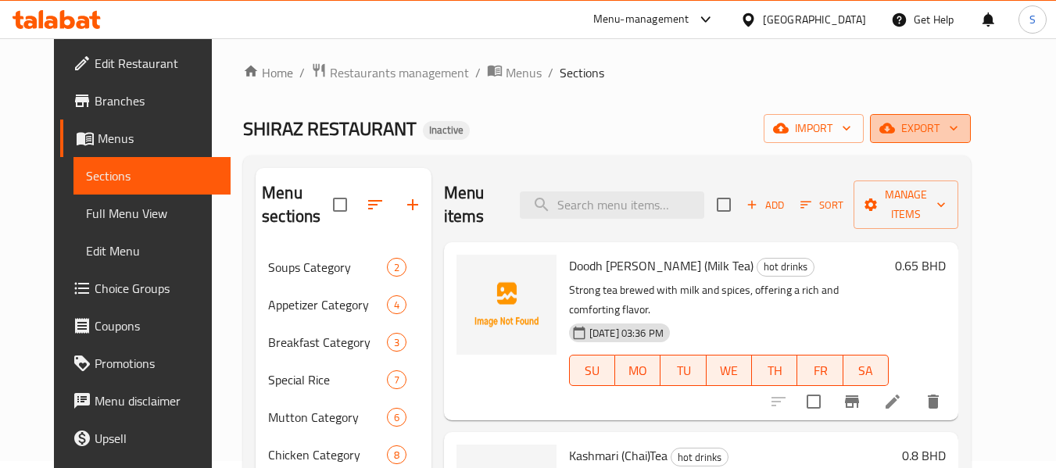
click at [958, 132] on span "export" at bounding box center [921, 129] width 76 height 20
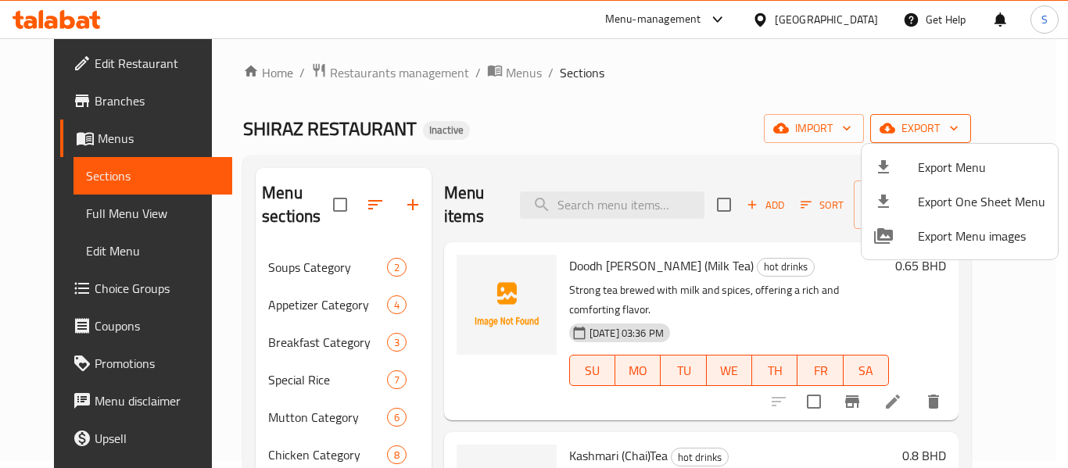
click at [962, 158] on span "Export Menu" at bounding box center [981, 167] width 127 height 19
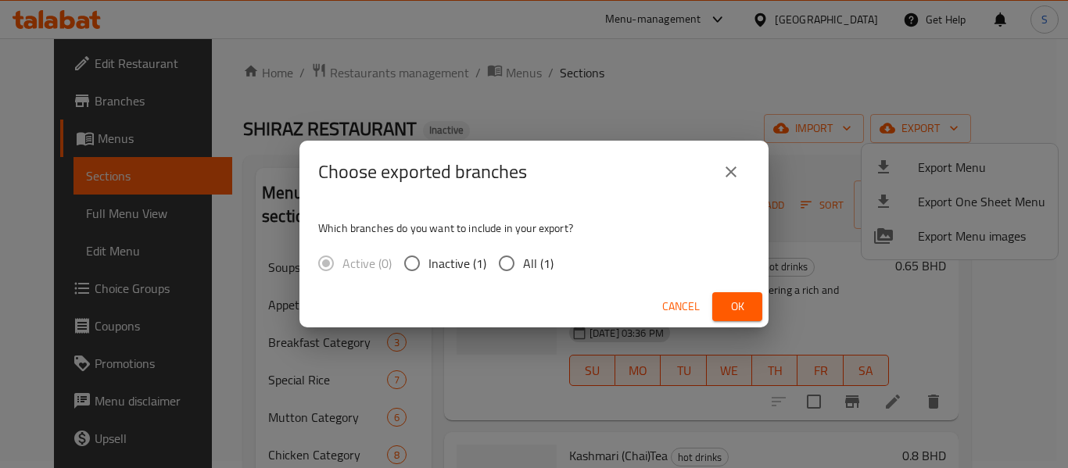
drag, startPoint x: 524, startPoint y: 258, endPoint x: 621, endPoint y: 295, distance: 103.7
click at [525, 259] on span "All (1)" at bounding box center [538, 263] width 30 height 19
click at [523, 259] on input "All (1)" at bounding box center [506, 263] width 33 height 33
radio input "true"
click at [743, 306] on span "Ok" at bounding box center [737, 307] width 25 height 20
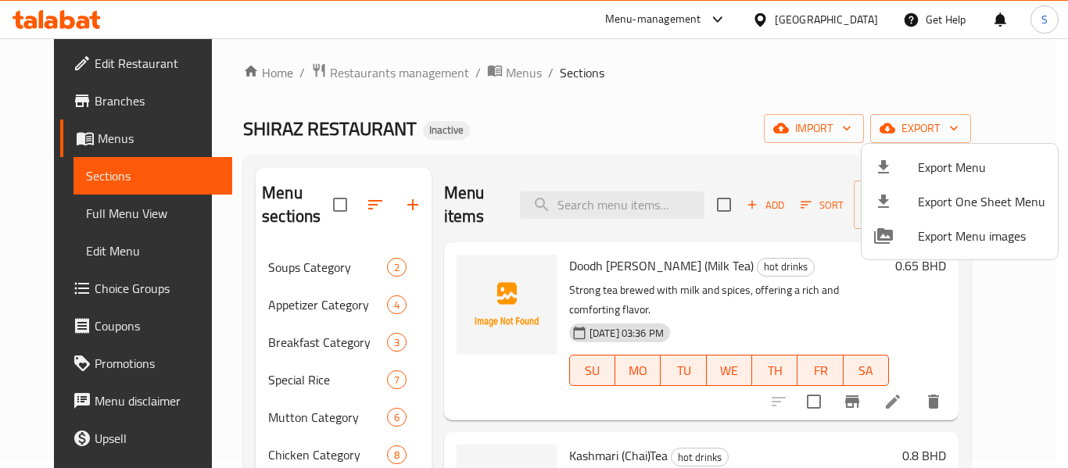
click at [61, 60] on div at bounding box center [534, 234] width 1068 height 468
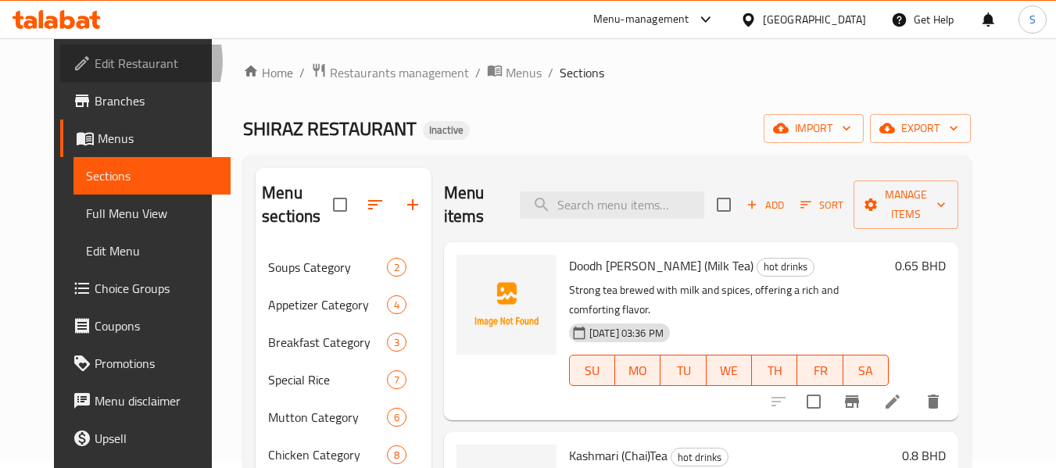
click at [95, 61] on span "Edit Restaurant" at bounding box center [157, 63] width 124 height 19
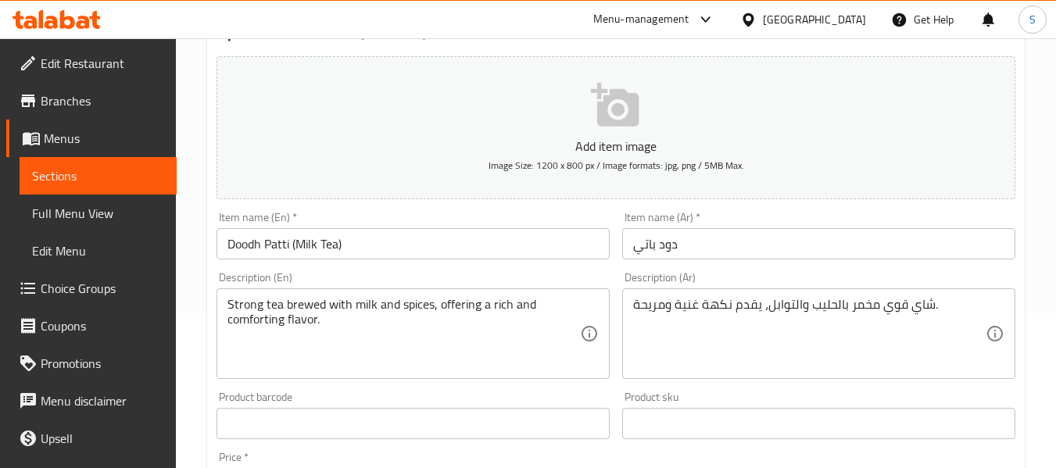
scroll to position [156, 0]
click at [691, 242] on input "دود باتي" at bounding box center [818, 242] width 393 height 31
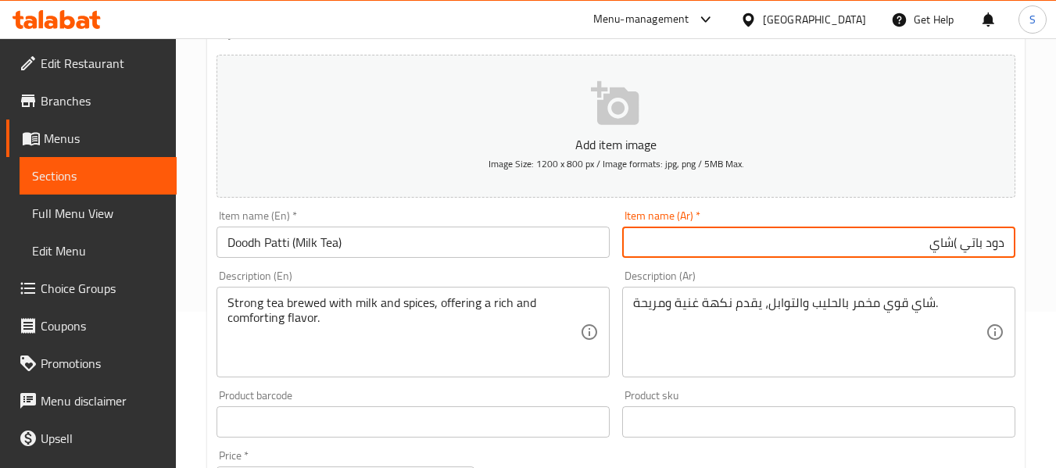
drag, startPoint x: 953, startPoint y: 245, endPoint x: 964, endPoint y: 245, distance: 11.0
click at [964, 245] on input "دود باتي )شاي" at bounding box center [818, 242] width 393 height 31
click at [927, 241] on input "دود باتي( شاي" at bounding box center [818, 242] width 393 height 31
type input "دود باتي( شاي بالحليب)"
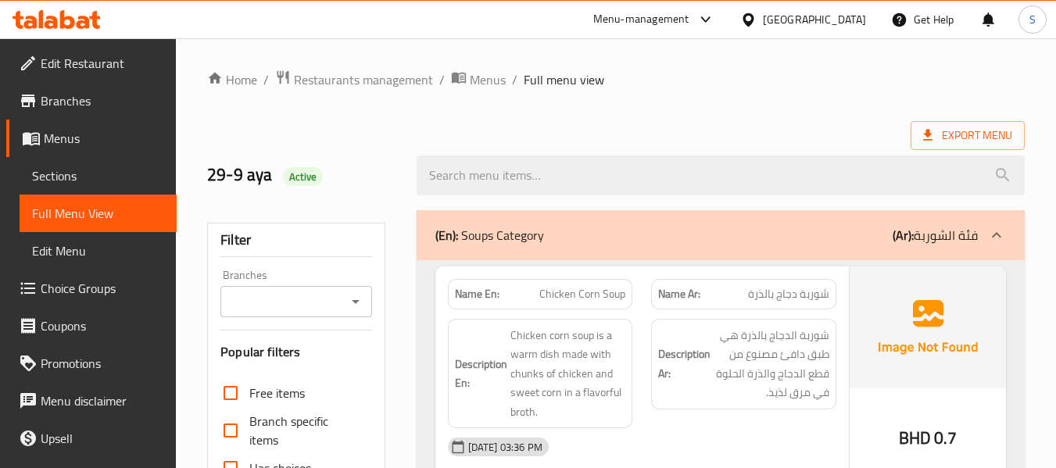
click at [421, 154] on div at bounding box center [720, 175] width 627 height 59
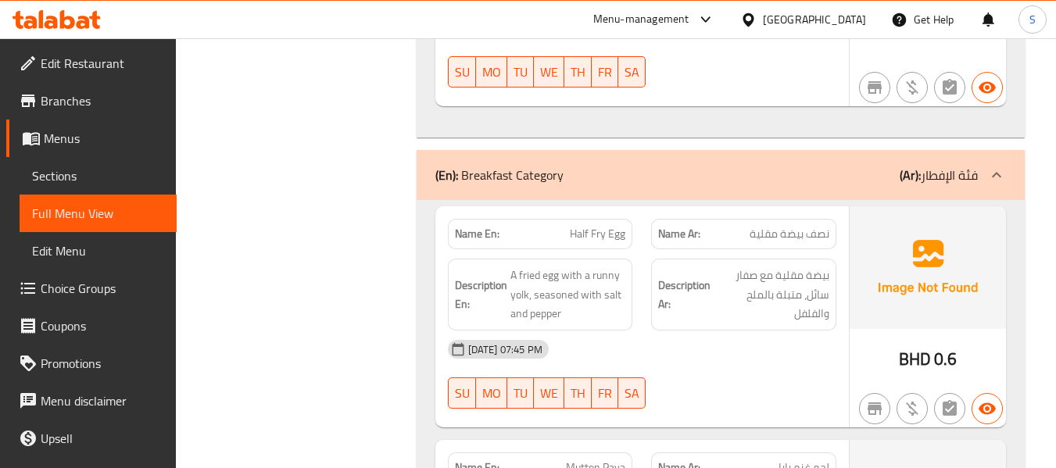
scroll to position [1847, 0]
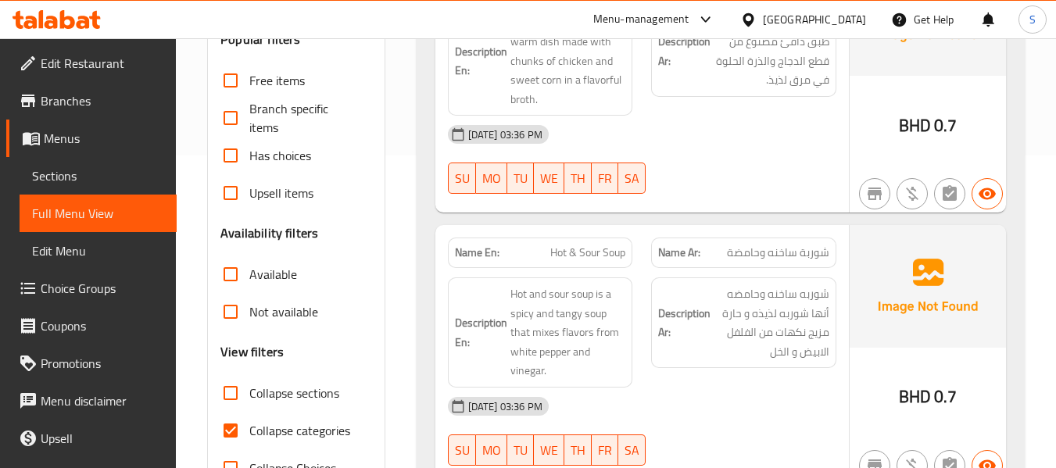
scroll to position [391, 0]
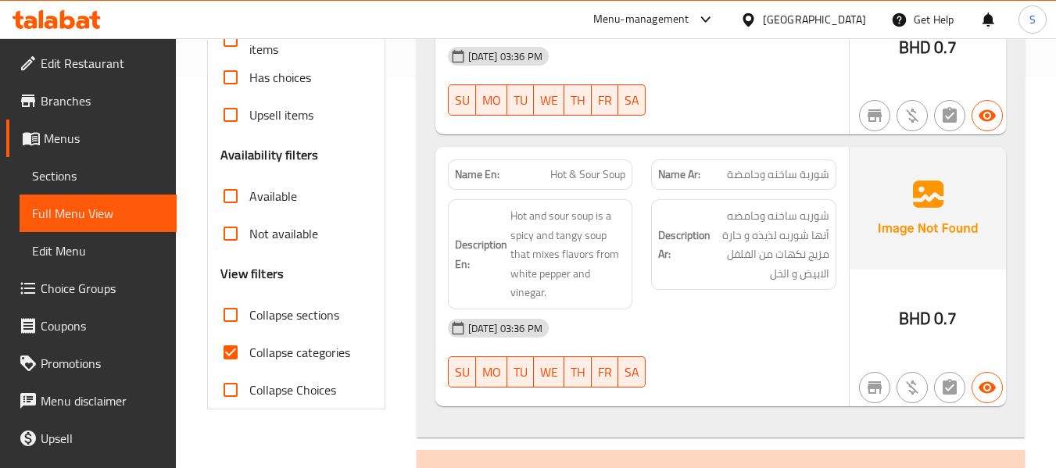
drag, startPoint x: 295, startPoint y: 349, endPoint x: 822, endPoint y: 28, distance: 616.7
click at [295, 349] on span "Collapse categories" at bounding box center [299, 352] width 101 height 19
click at [249, 349] on input "Collapse categories" at bounding box center [231, 353] width 38 height 38
checkbox input "false"
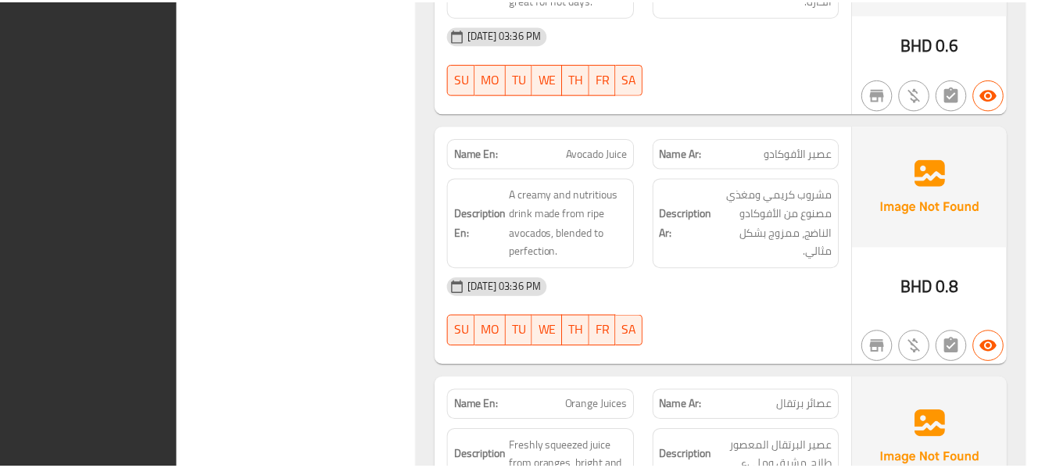
scroll to position [14415, 0]
